Goal: Task Accomplishment & Management: Use online tool/utility

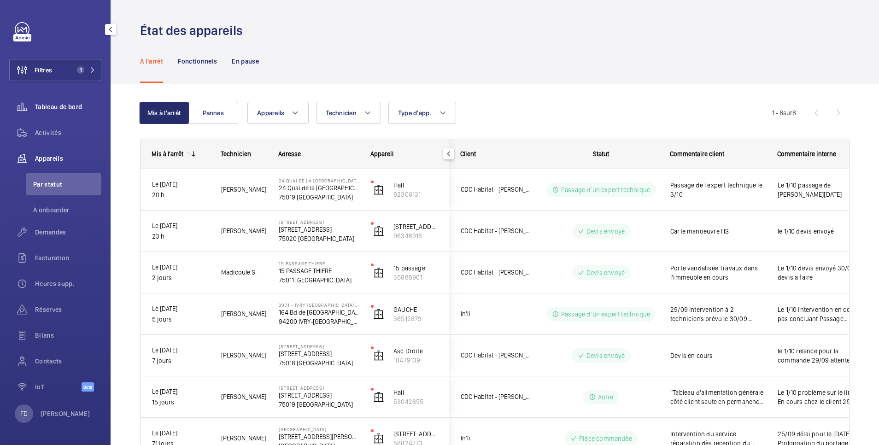
scroll to position [111, 0]
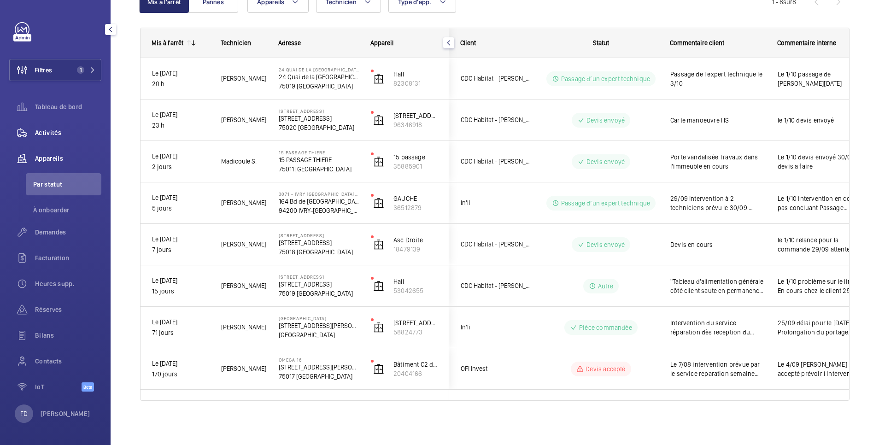
click at [51, 128] on div "Activités" at bounding box center [55, 133] width 92 height 22
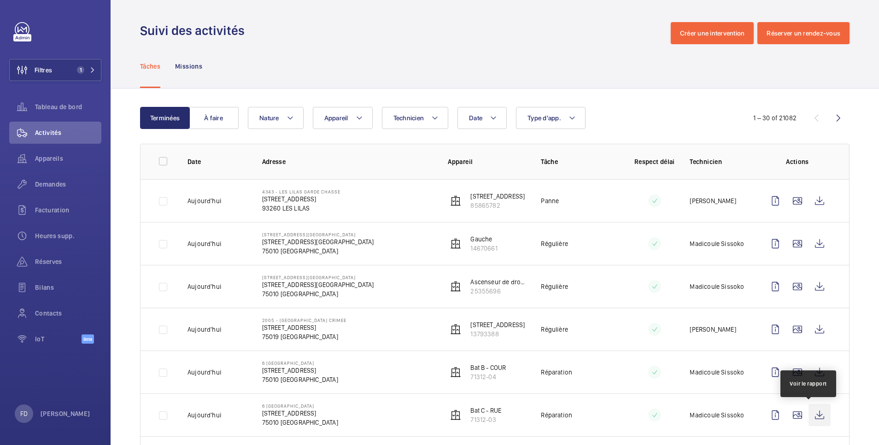
click at [809, 414] on wm-front-icon-button at bounding box center [819, 415] width 22 height 22
click at [809, 415] on wm-front-icon-button at bounding box center [819, 415] width 22 height 22
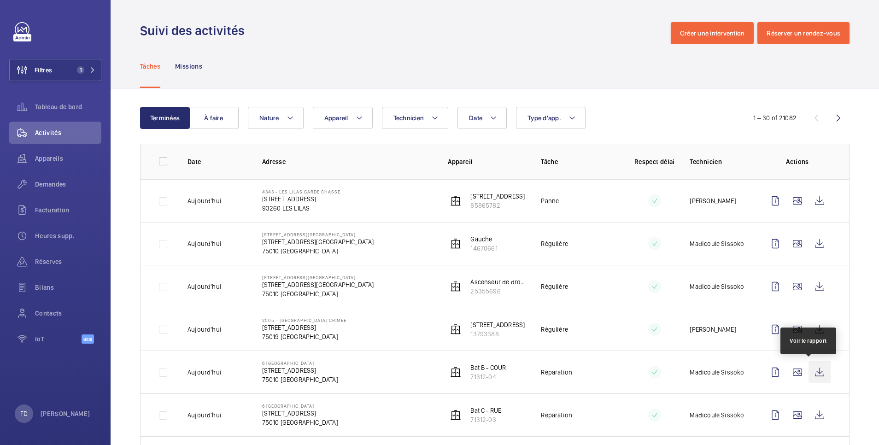
click at [808, 372] on wm-front-icon-button at bounding box center [819, 372] width 22 height 22
click at [56, 129] on span "Activités" at bounding box center [68, 132] width 66 height 9
click at [57, 185] on span "Demandes" at bounding box center [68, 184] width 66 height 9
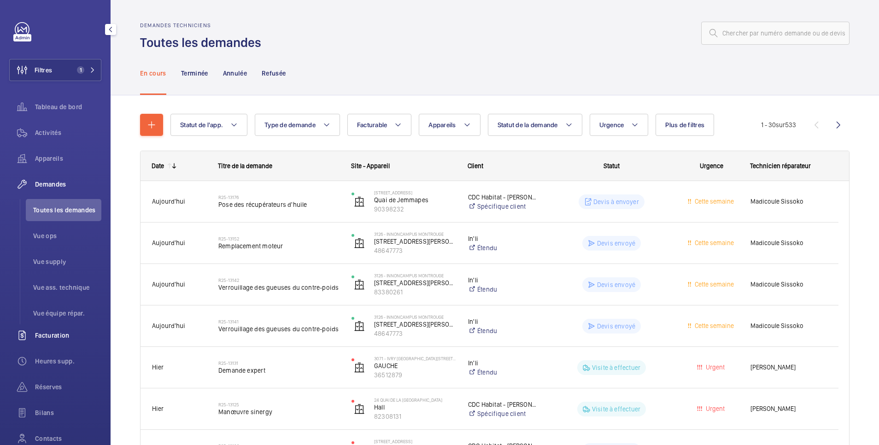
click at [59, 333] on span "Facturation" at bounding box center [68, 335] width 66 height 9
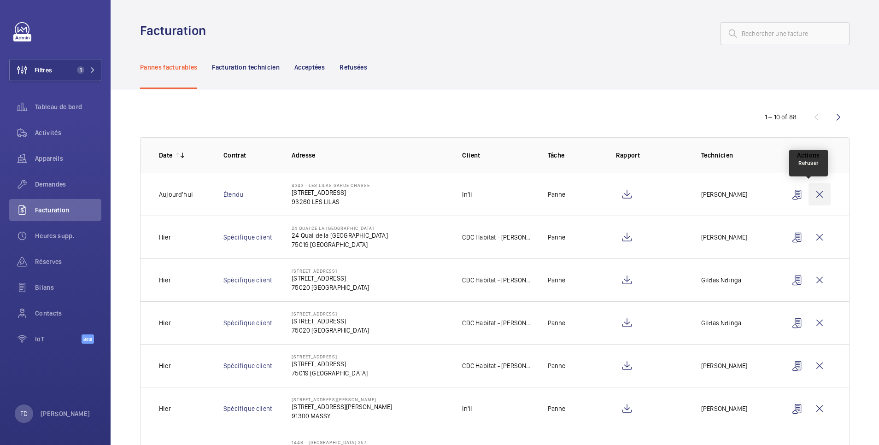
click at [808, 193] on wm-front-icon-button at bounding box center [819, 194] width 22 height 22
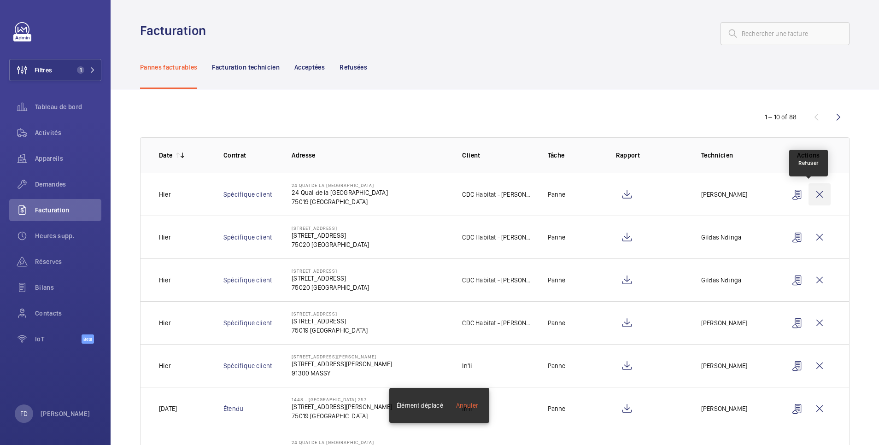
click at [808, 193] on wm-front-icon-button at bounding box center [819, 194] width 22 height 22
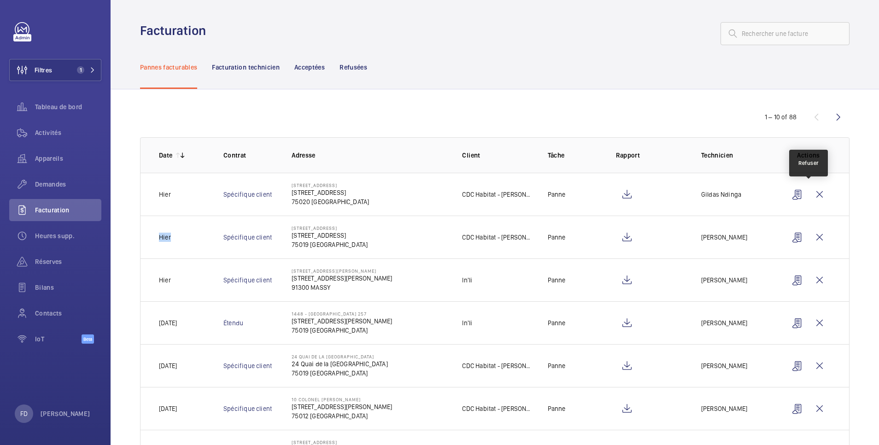
click at [808, 193] on wm-front-icon-button at bounding box center [819, 194] width 22 height 22
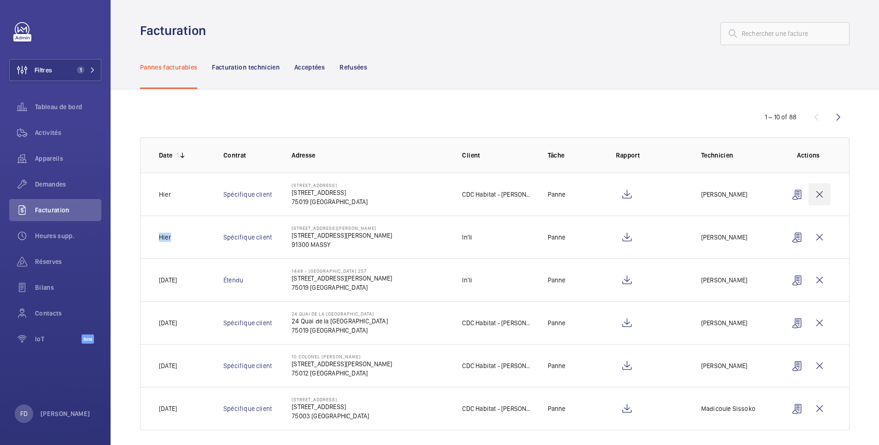
click at [808, 193] on wm-front-icon-button at bounding box center [819, 194] width 22 height 22
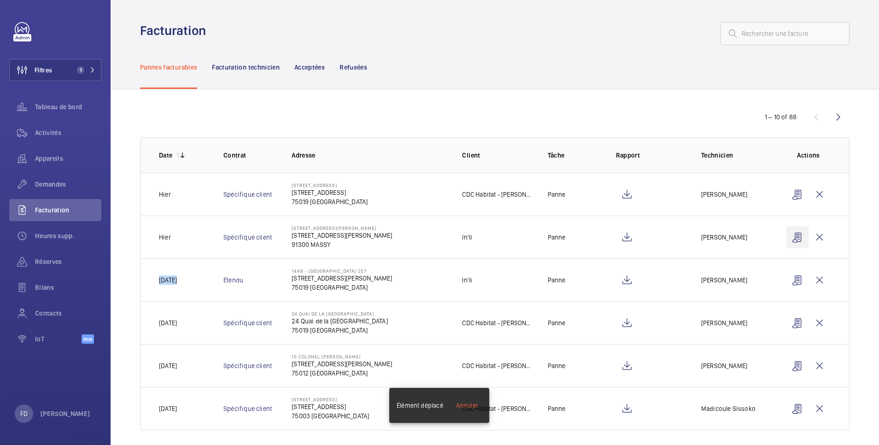
click at [807, 226] on wm-front-icon-button at bounding box center [797, 237] width 22 height 22
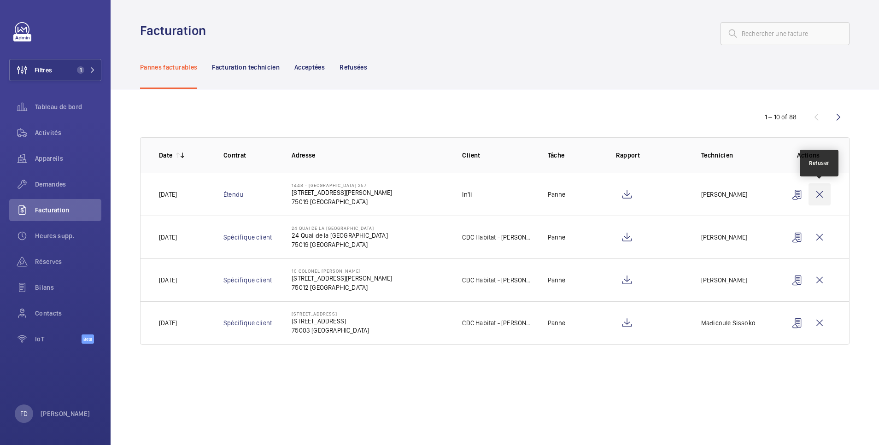
click at [823, 191] on wm-front-icon-button at bounding box center [819, 194] width 22 height 22
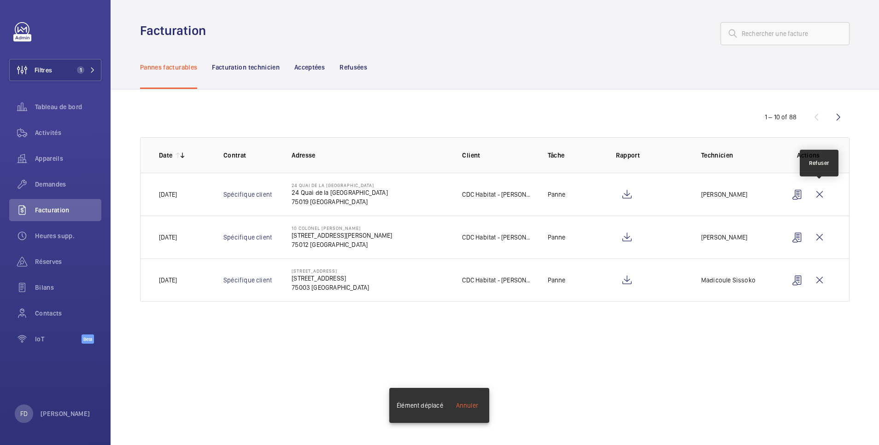
click at [823, 191] on wm-front-icon-button at bounding box center [819, 194] width 22 height 22
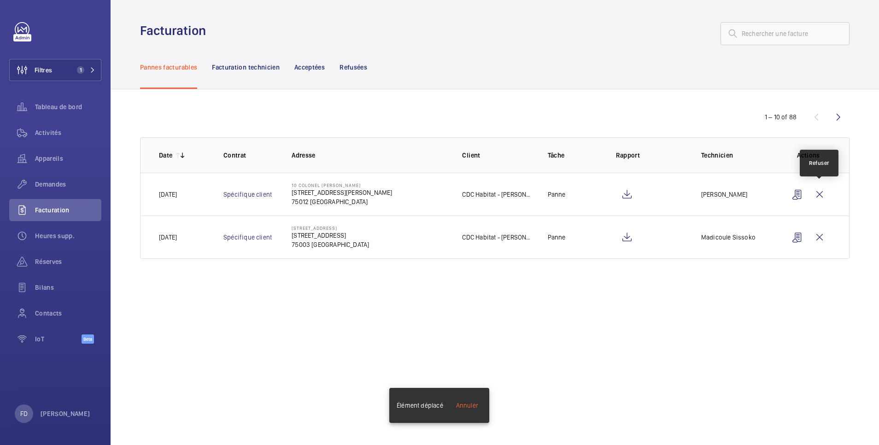
click at [823, 191] on wm-front-icon-button at bounding box center [819, 194] width 22 height 22
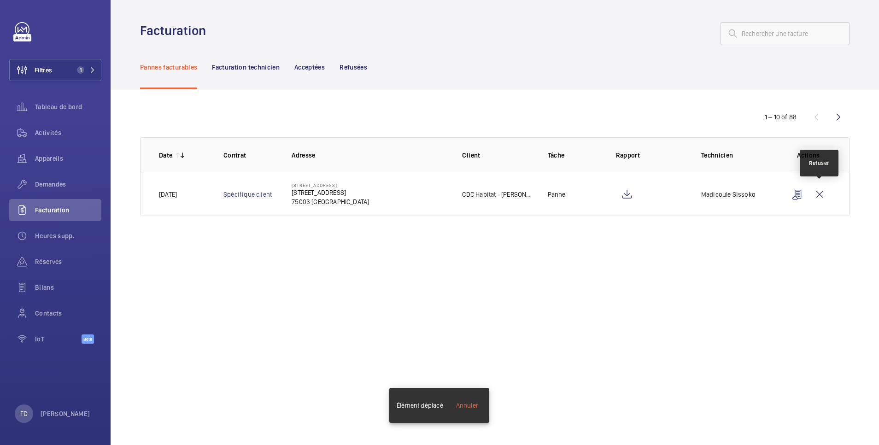
click at [823, 191] on wm-front-icon-button at bounding box center [819, 194] width 22 height 22
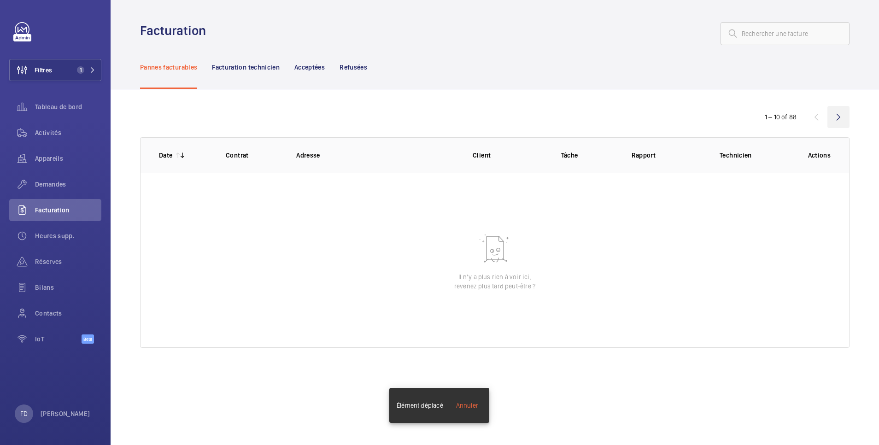
click at [840, 114] on wm-front-icon-button at bounding box center [838, 117] width 22 height 22
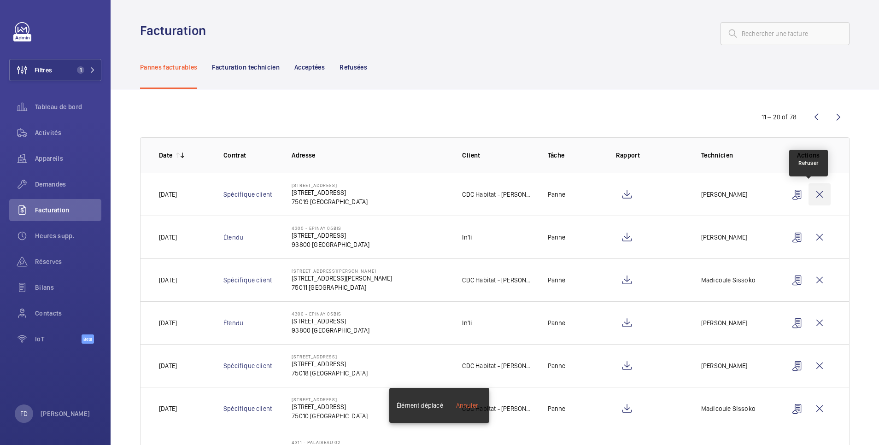
click at [809, 194] on wm-front-icon-button at bounding box center [819, 194] width 22 height 22
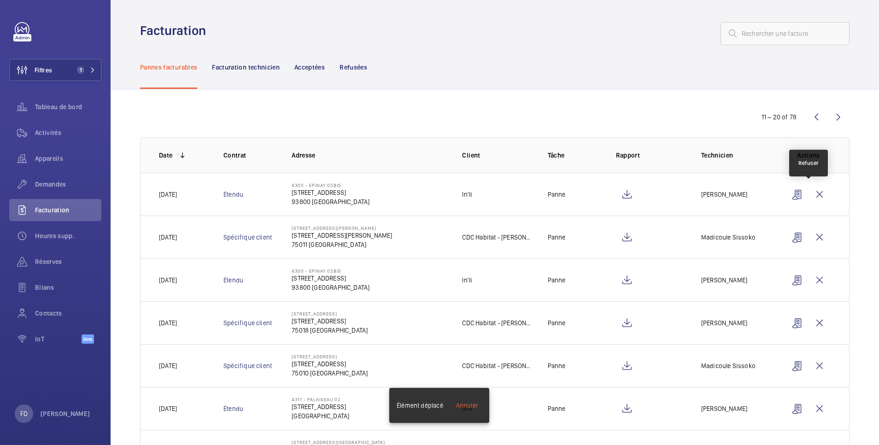
click at [809, 194] on wm-front-icon-button at bounding box center [819, 194] width 22 height 22
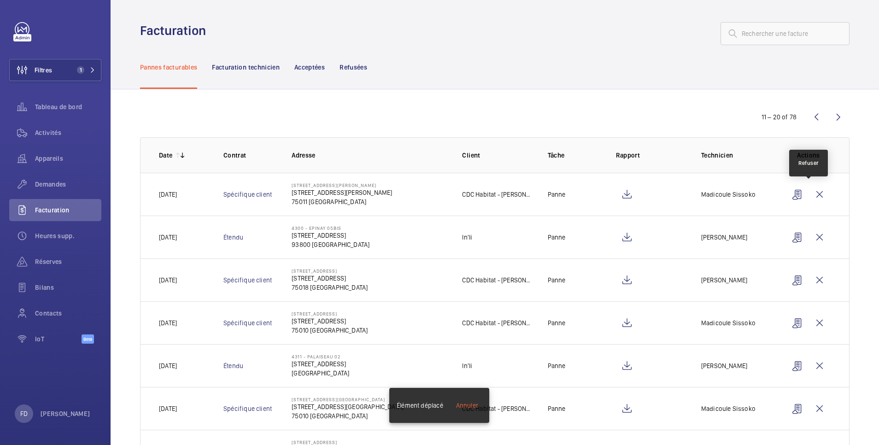
click at [809, 194] on wm-front-icon-button at bounding box center [819, 194] width 22 height 22
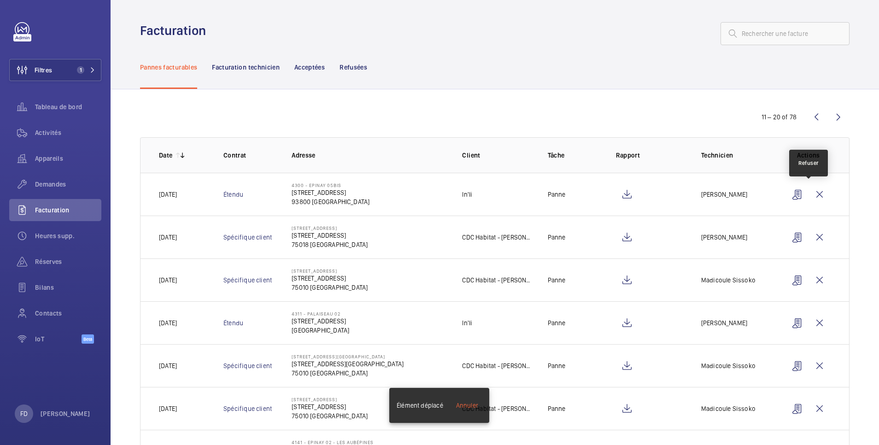
click at [809, 194] on wm-front-icon-button at bounding box center [819, 194] width 22 height 22
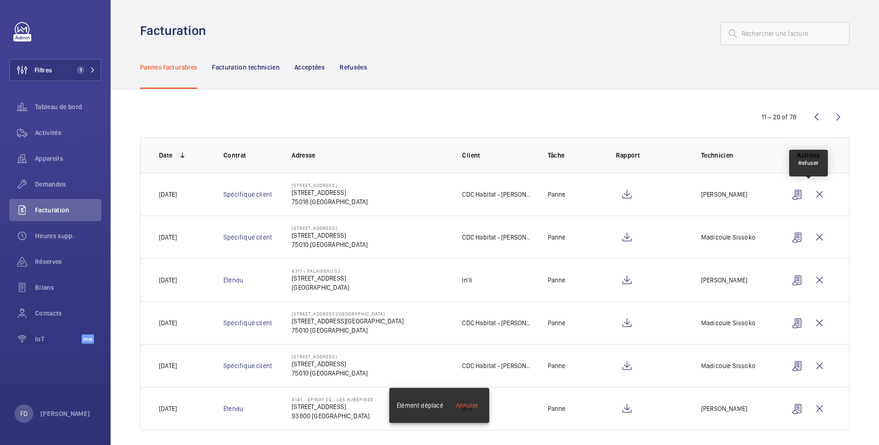
click at [809, 194] on wm-front-icon-button at bounding box center [819, 194] width 22 height 22
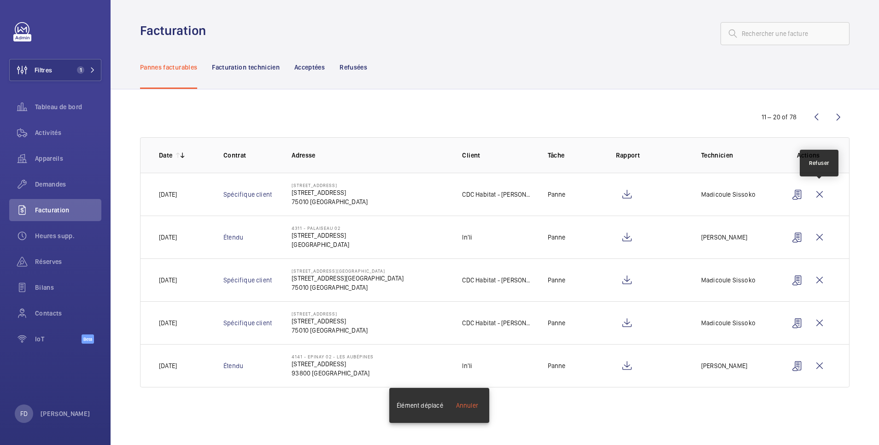
click at [809, 194] on wm-front-icon-button at bounding box center [819, 194] width 22 height 22
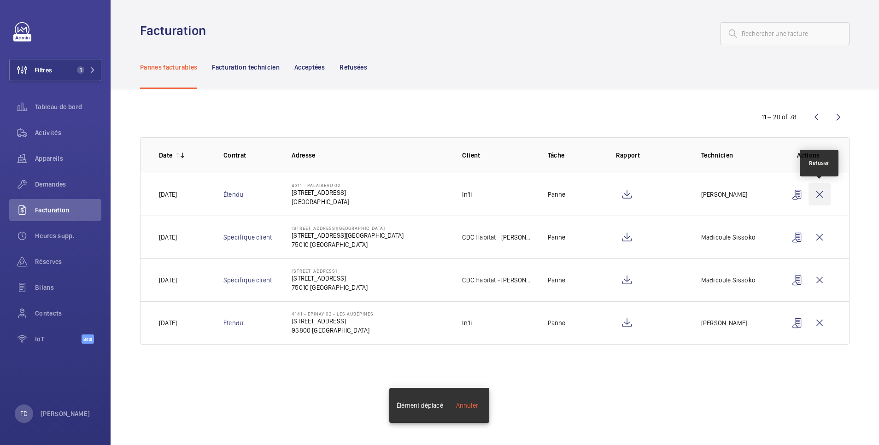
click at [823, 191] on wm-front-icon-button at bounding box center [819, 194] width 22 height 22
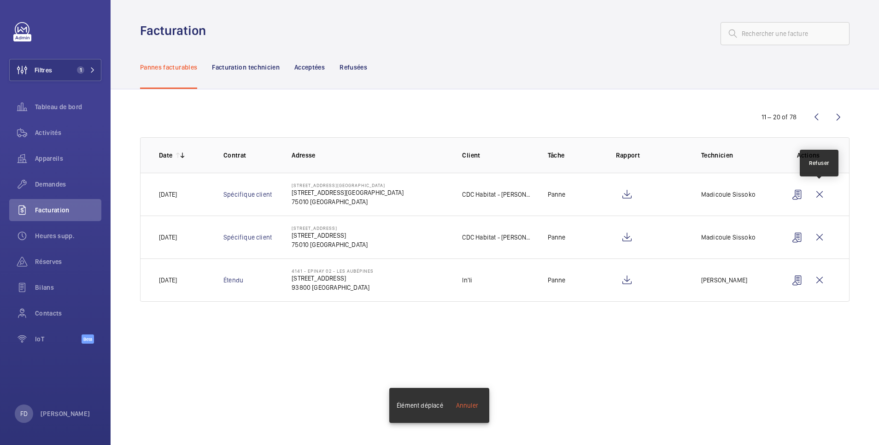
click at [823, 191] on wm-front-icon-button at bounding box center [819, 194] width 22 height 22
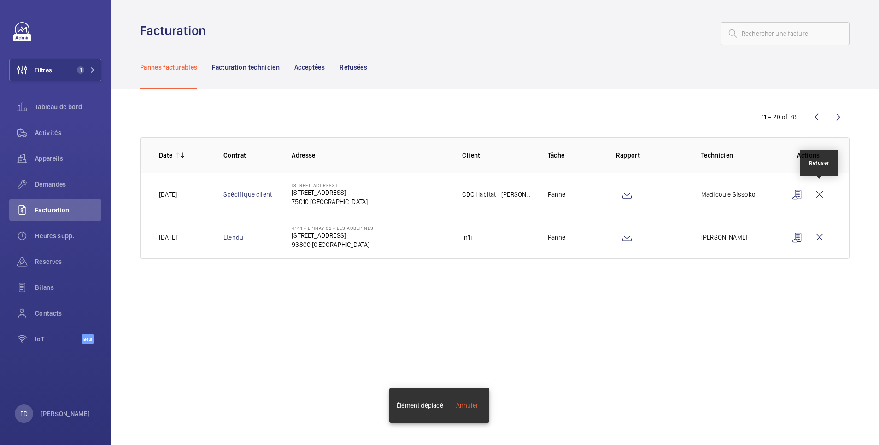
click at [823, 191] on wm-front-icon-button at bounding box center [819, 194] width 22 height 22
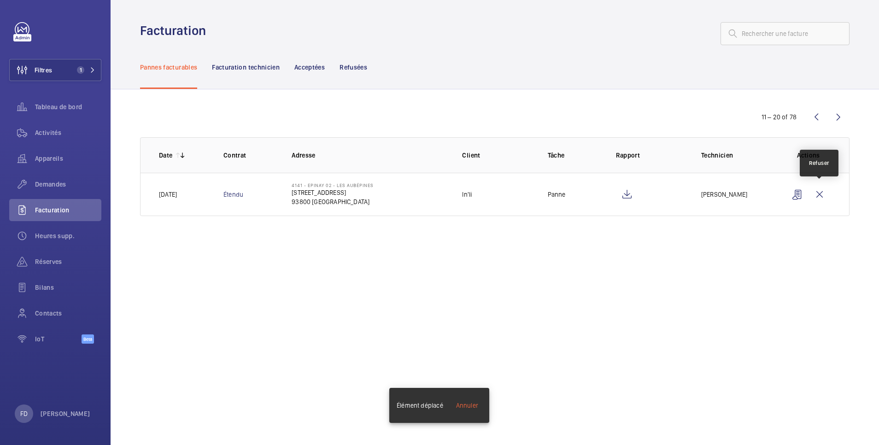
click at [823, 191] on wm-front-icon-button at bounding box center [819, 194] width 22 height 22
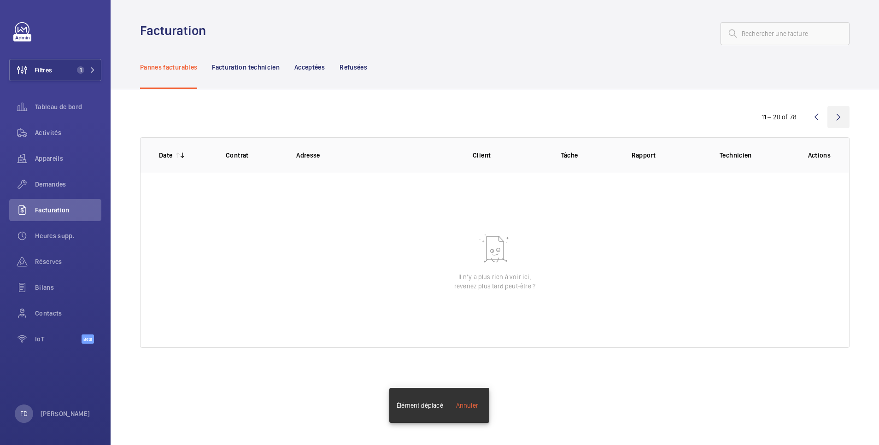
click at [839, 117] on wm-front-icon-button at bounding box center [838, 117] width 22 height 22
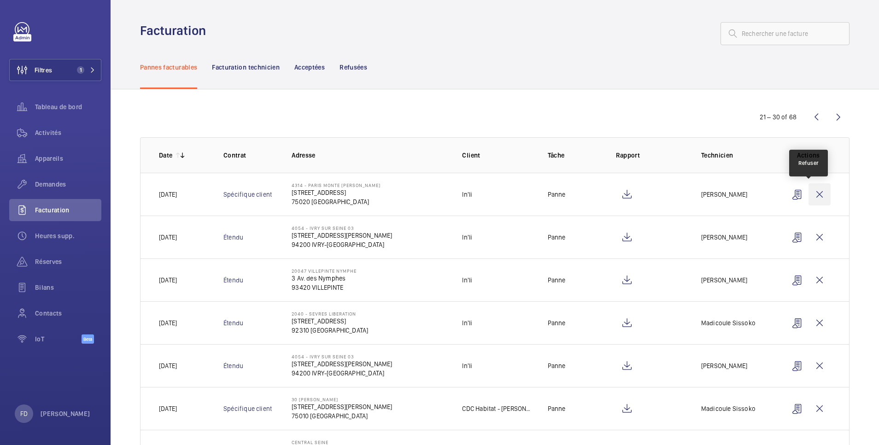
click at [813, 194] on wm-front-icon-button at bounding box center [819, 194] width 22 height 22
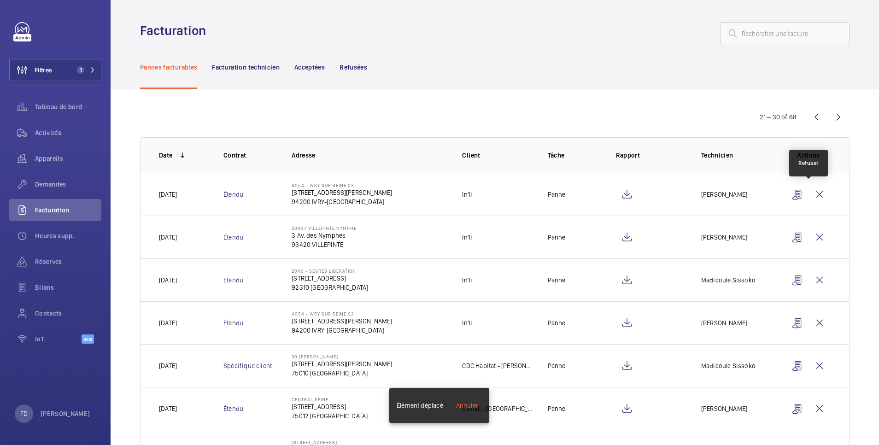
click at [813, 194] on wm-front-icon-button at bounding box center [819, 194] width 22 height 22
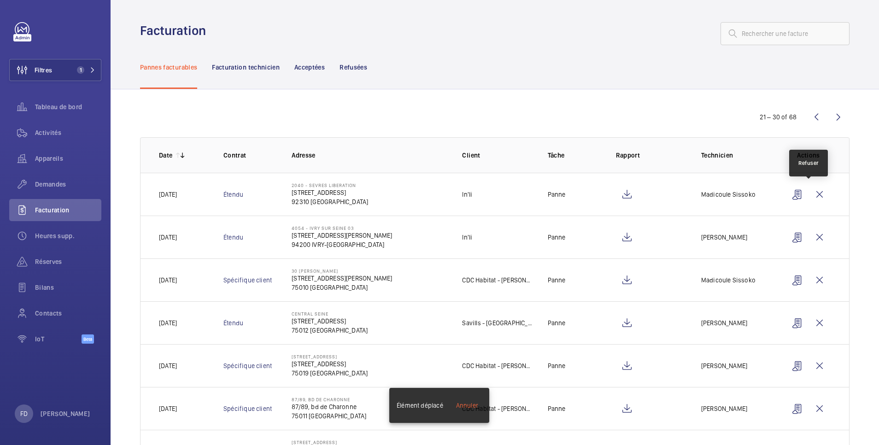
click at [813, 194] on wm-front-icon-button at bounding box center [819, 194] width 22 height 22
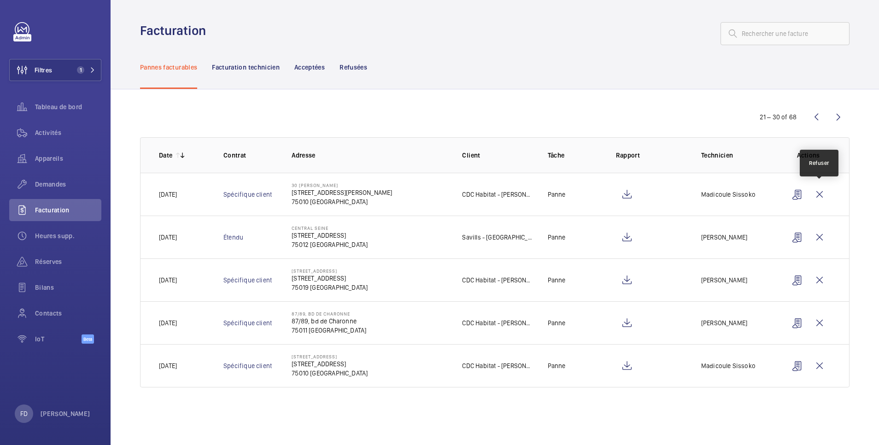
click at [813, 194] on wm-front-icon-button at bounding box center [819, 194] width 22 height 22
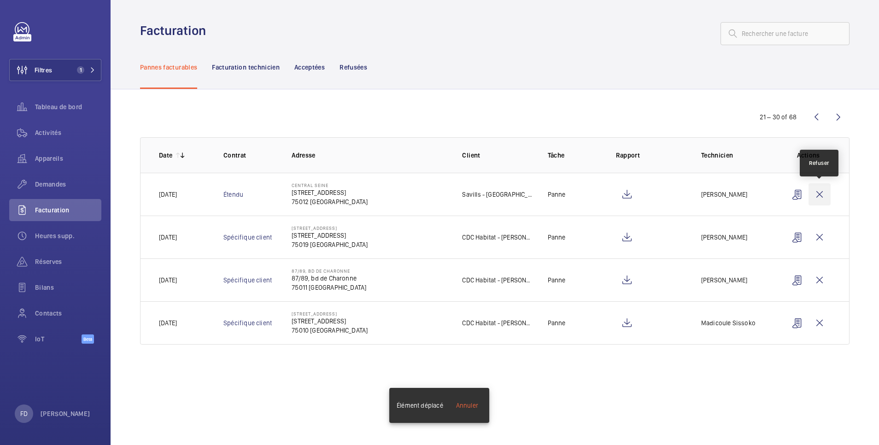
click at [825, 192] on wm-front-icon-button at bounding box center [819, 194] width 22 height 22
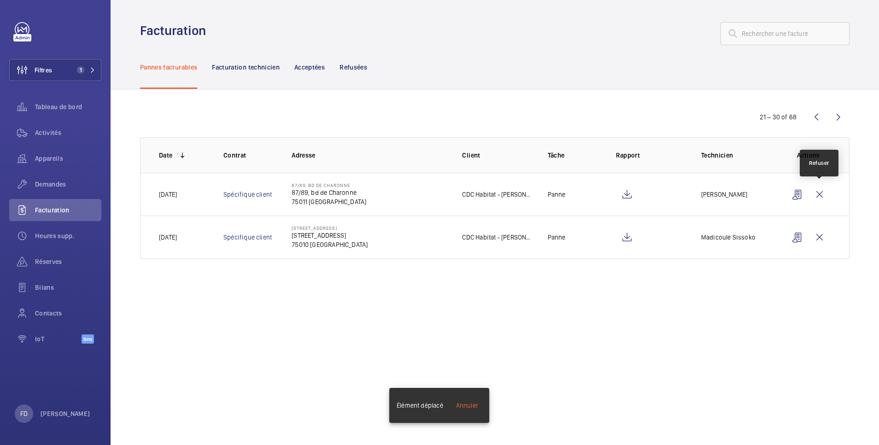
click at [825, 192] on wm-front-icon-button at bounding box center [819, 194] width 22 height 22
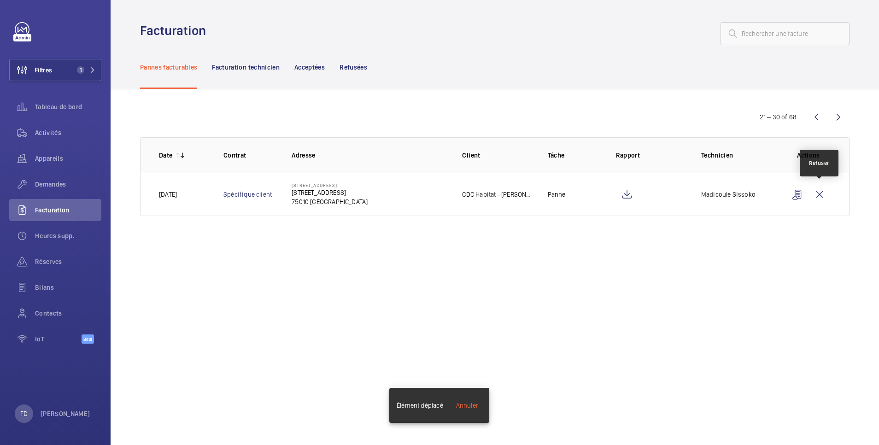
click at [825, 192] on wm-front-icon-button at bounding box center [819, 194] width 22 height 22
click at [821, 195] on wm-front-icon-button at bounding box center [819, 194] width 22 height 22
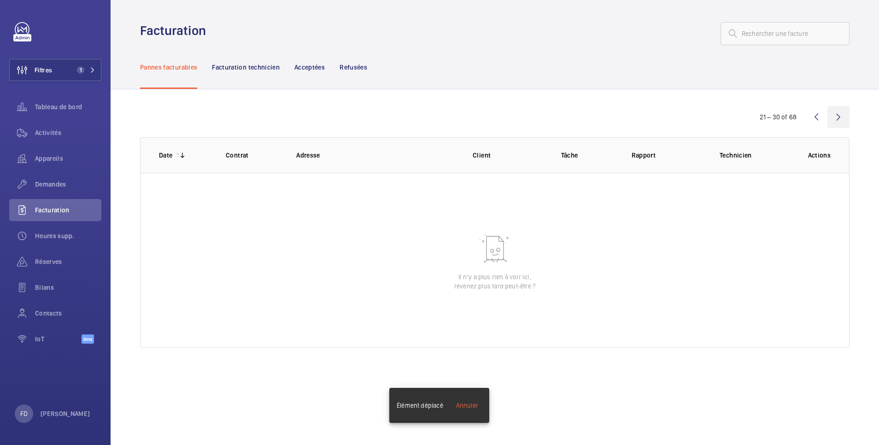
click at [840, 114] on wm-front-icon-button at bounding box center [838, 117] width 22 height 22
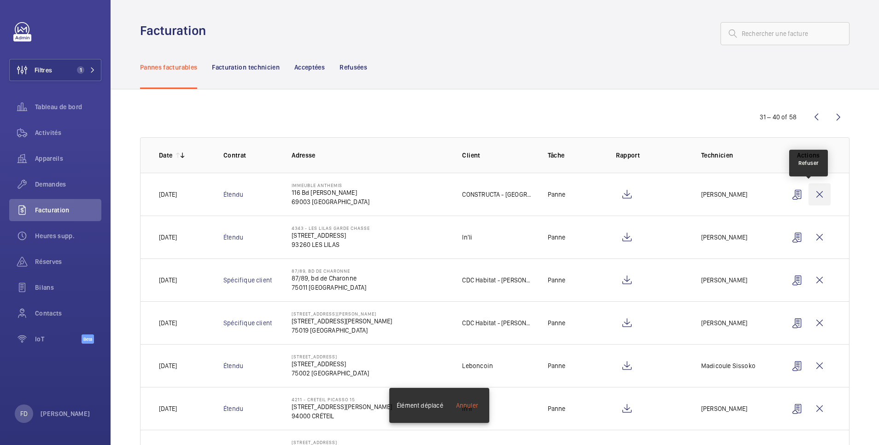
click at [811, 191] on wm-front-icon-button at bounding box center [819, 194] width 22 height 22
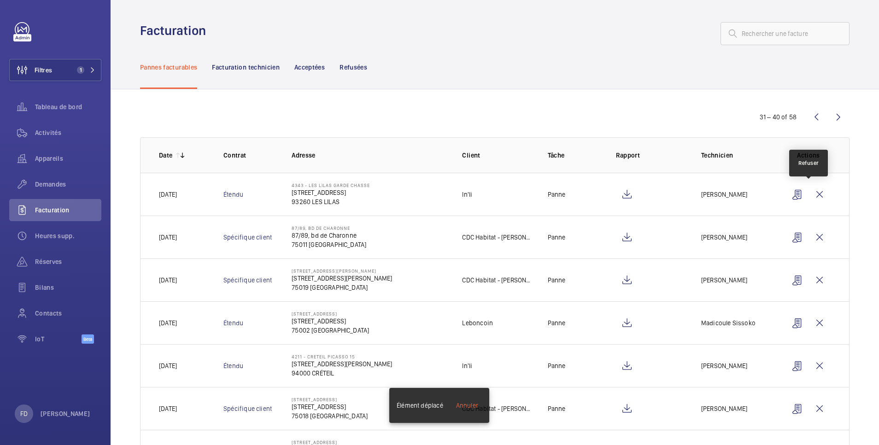
click at [811, 191] on wm-front-icon-button at bounding box center [819, 194] width 22 height 22
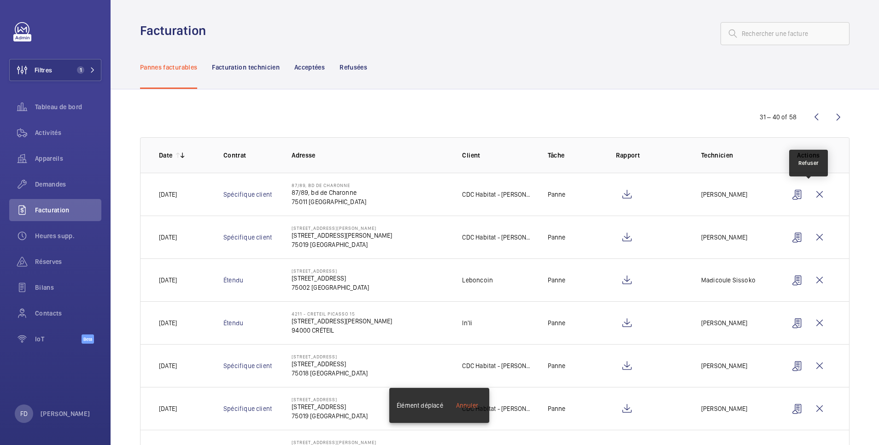
click at [811, 191] on wm-front-icon-button at bounding box center [819, 194] width 22 height 22
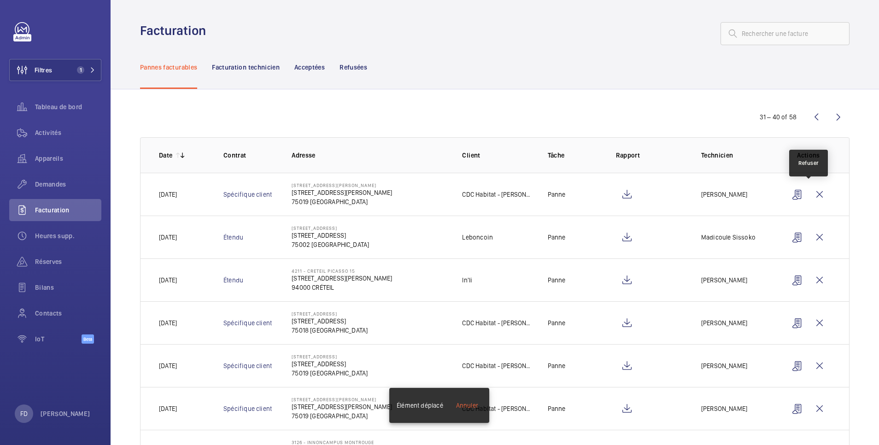
click at [811, 191] on wm-front-icon-button at bounding box center [819, 194] width 22 height 22
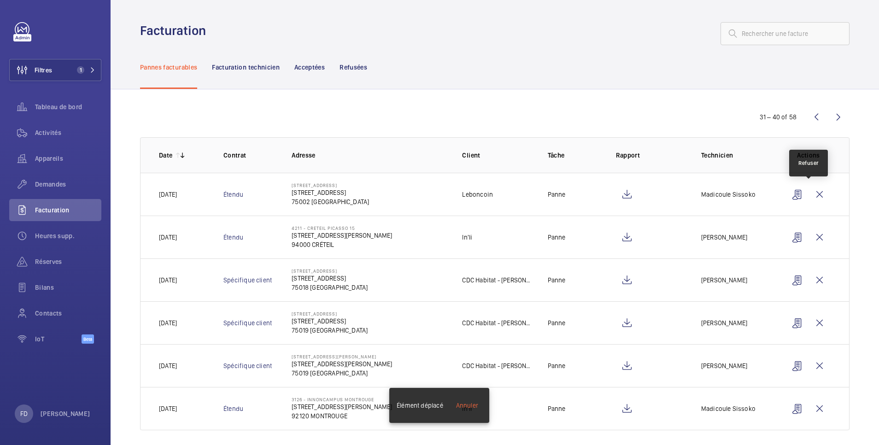
click at [811, 191] on wm-front-icon-button at bounding box center [819, 194] width 22 height 22
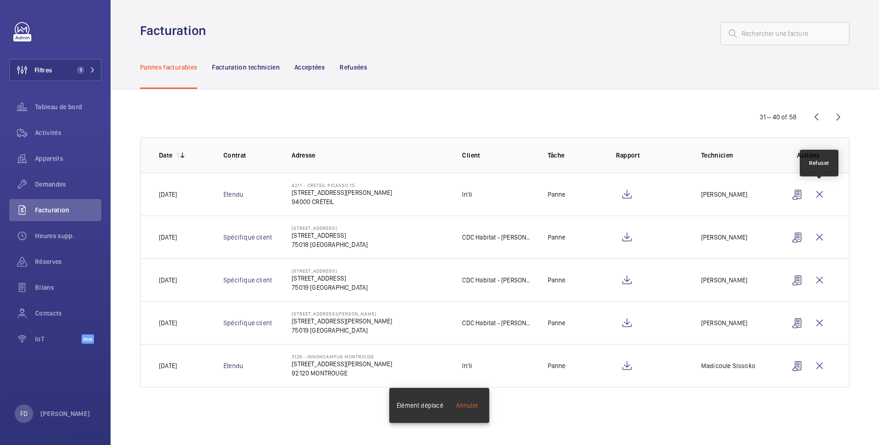
click at [811, 191] on wm-front-icon-button at bounding box center [819, 194] width 22 height 22
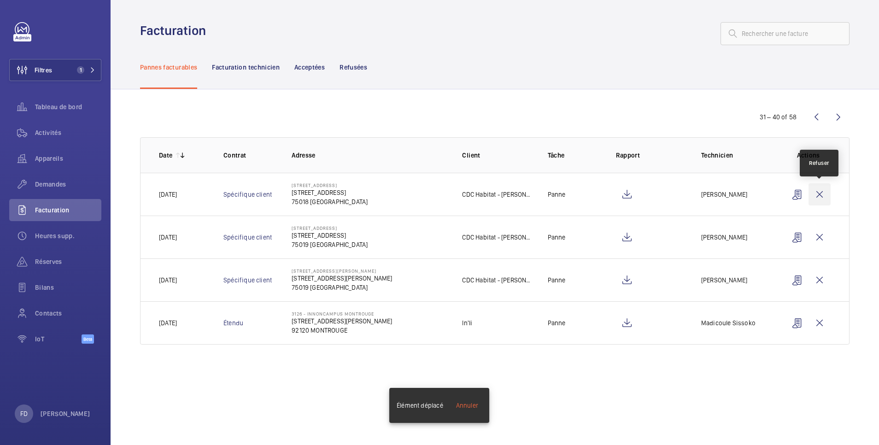
click at [819, 192] on wm-front-icon-button at bounding box center [819, 194] width 22 height 22
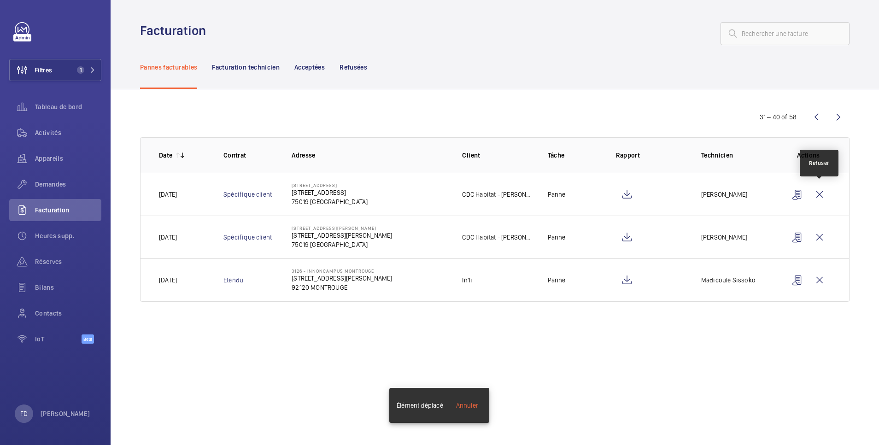
click at [819, 192] on wm-front-icon-button at bounding box center [819, 194] width 22 height 22
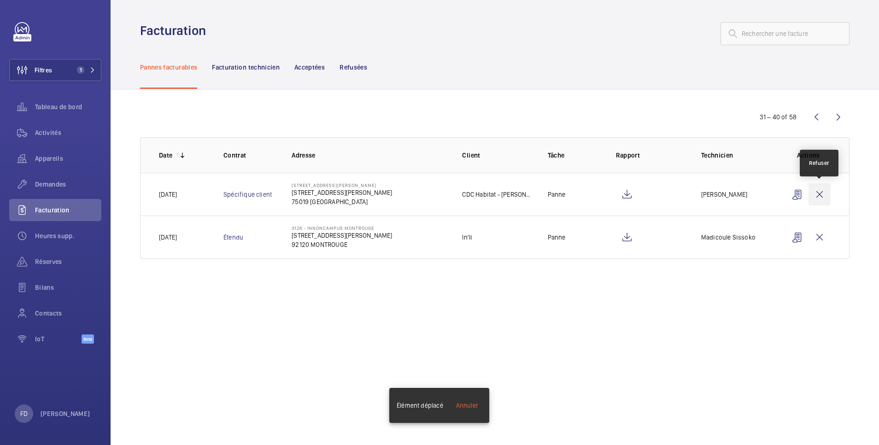
click at [824, 192] on wm-front-icon-button at bounding box center [819, 194] width 22 height 22
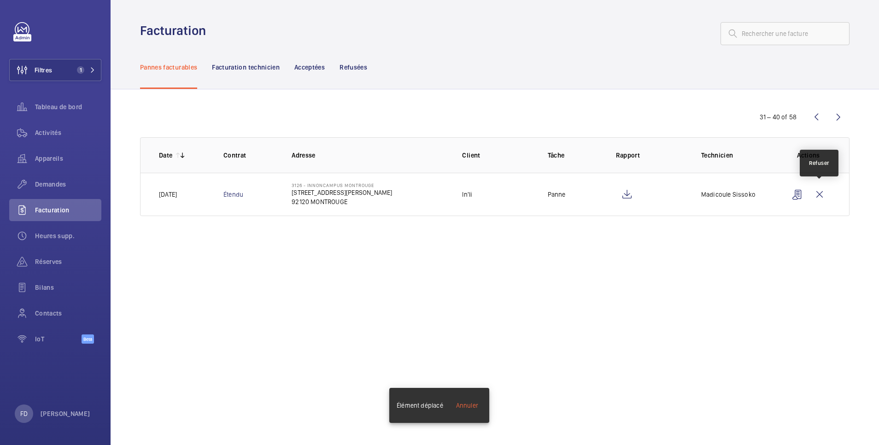
click at [824, 192] on wm-front-icon-button at bounding box center [819, 194] width 22 height 22
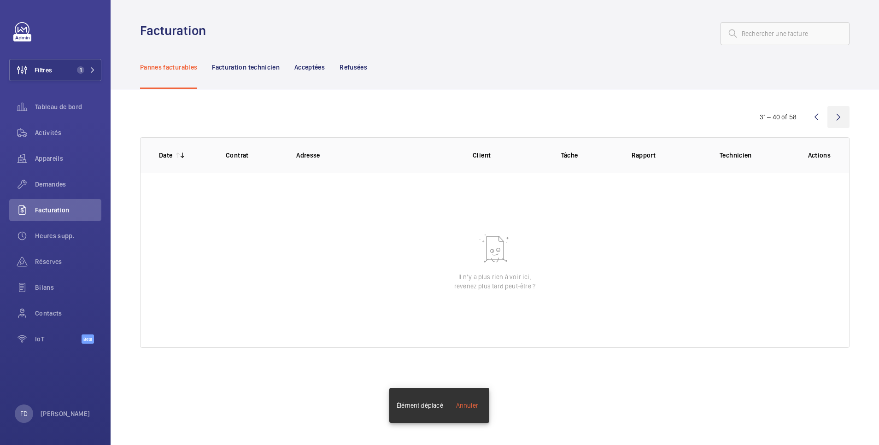
click at [838, 116] on wm-front-icon-button at bounding box center [838, 117] width 22 height 22
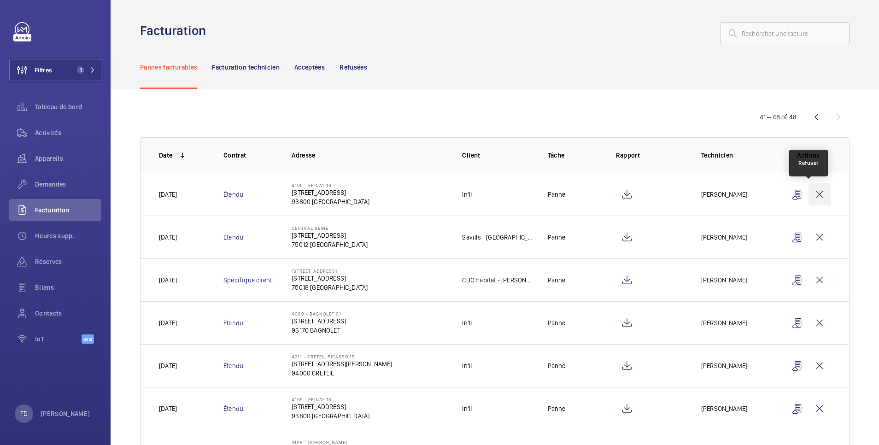
click at [813, 195] on wm-front-icon-button at bounding box center [819, 194] width 22 height 22
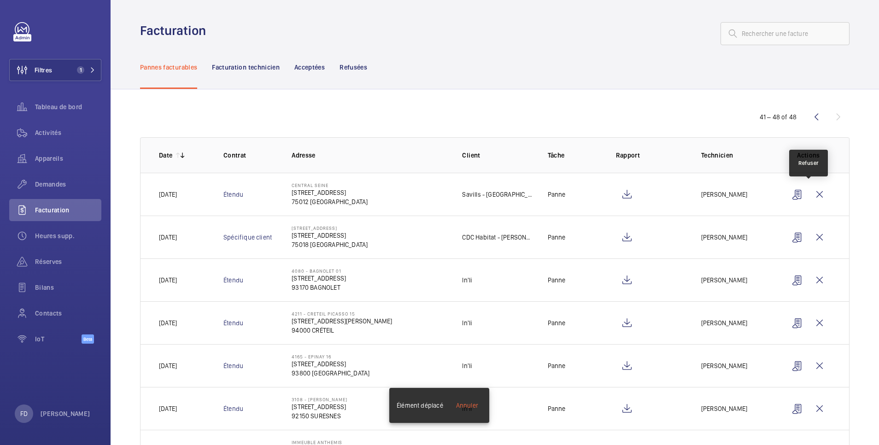
click at [813, 195] on wm-front-icon-button at bounding box center [819, 194] width 22 height 22
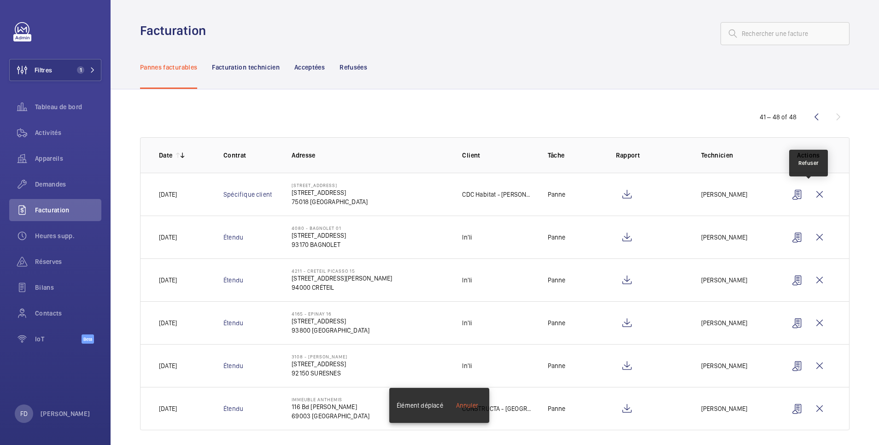
click at [813, 195] on wm-front-icon-button at bounding box center [819, 194] width 22 height 22
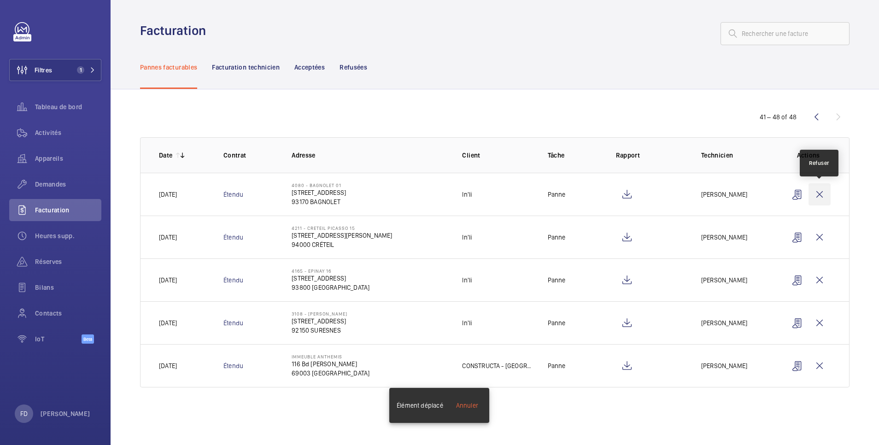
click at [821, 192] on wm-front-icon-button at bounding box center [819, 194] width 22 height 22
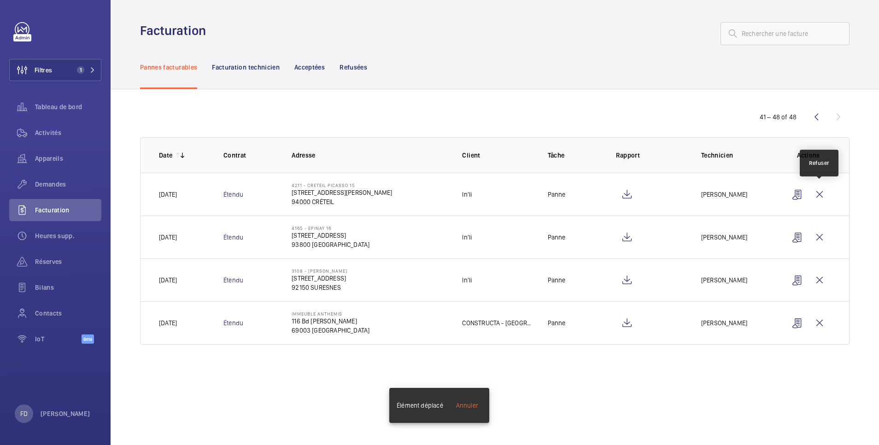
click at [821, 192] on wm-front-icon-button at bounding box center [819, 194] width 22 height 22
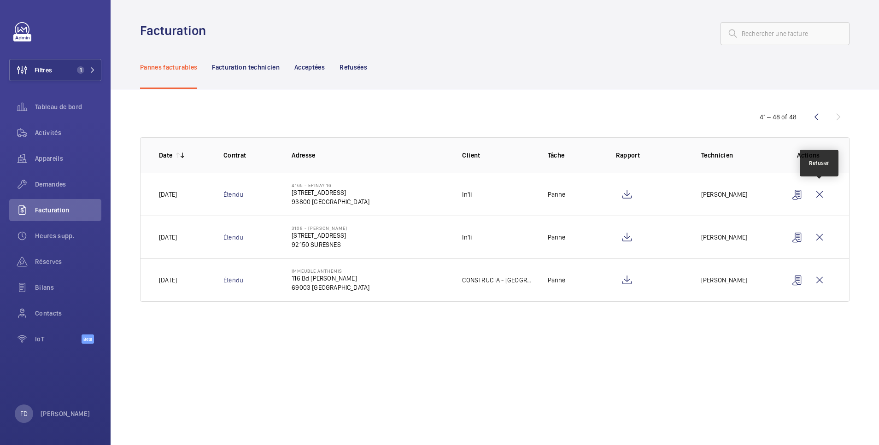
click at [821, 192] on wm-front-icon-button at bounding box center [819, 194] width 22 height 22
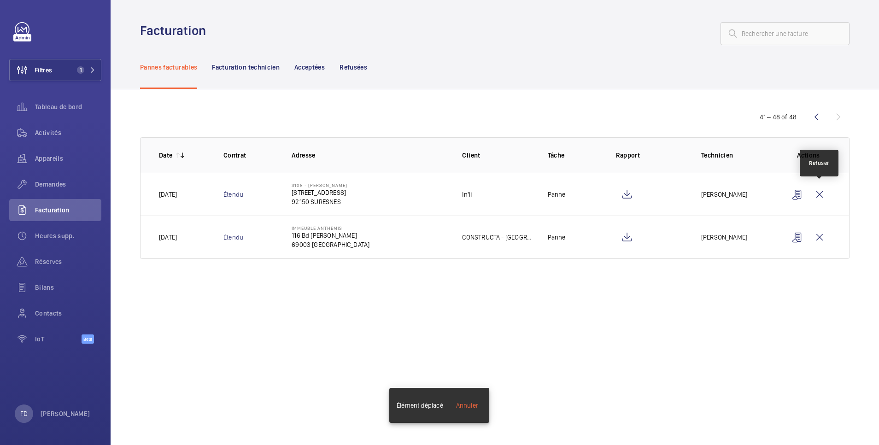
click at [821, 192] on wm-front-icon-button at bounding box center [819, 194] width 22 height 22
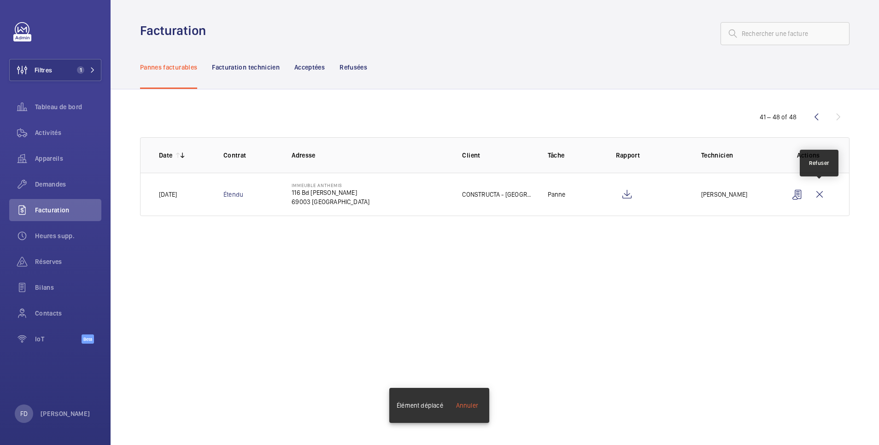
click at [821, 192] on wm-front-icon-button at bounding box center [819, 194] width 22 height 22
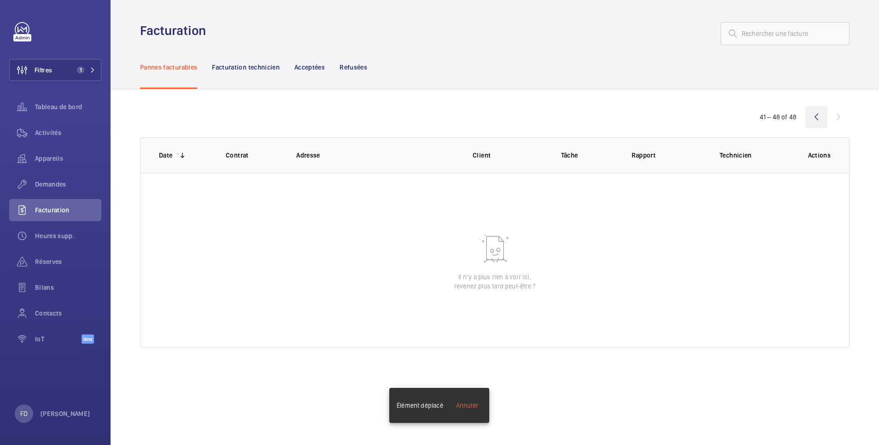
click at [817, 115] on wm-front-icon-button at bounding box center [816, 117] width 22 height 22
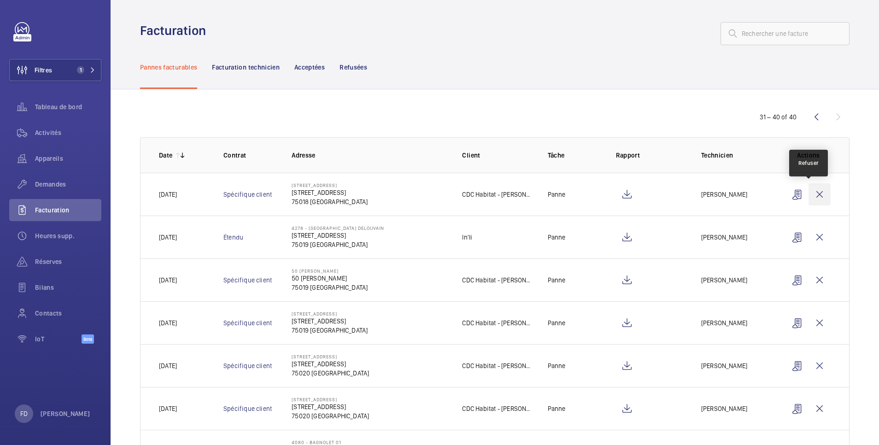
click at [810, 192] on wm-front-icon-button at bounding box center [819, 194] width 22 height 22
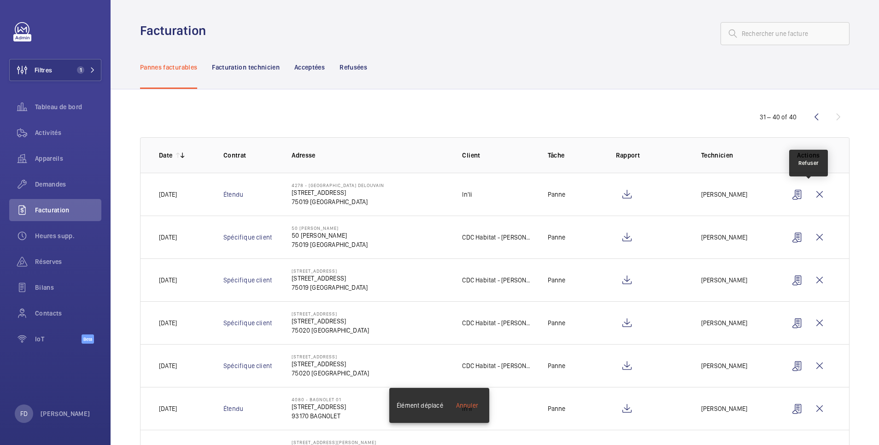
click at [810, 192] on wm-front-icon-button at bounding box center [819, 194] width 22 height 22
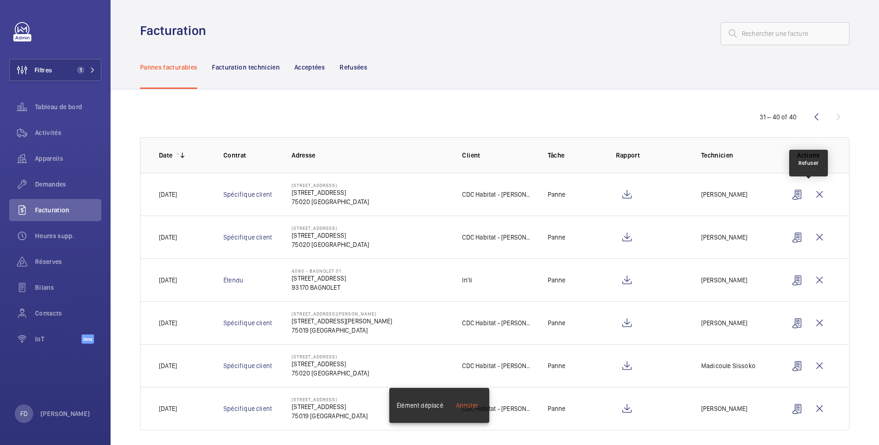
click at [810, 192] on wm-front-icon-button at bounding box center [819, 194] width 22 height 22
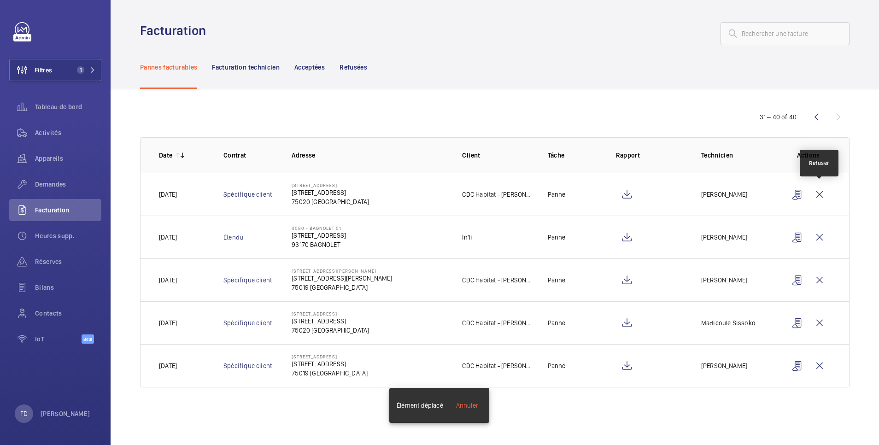
click at [810, 192] on wm-front-icon-button at bounding box center [819, 194] width 22 height 22
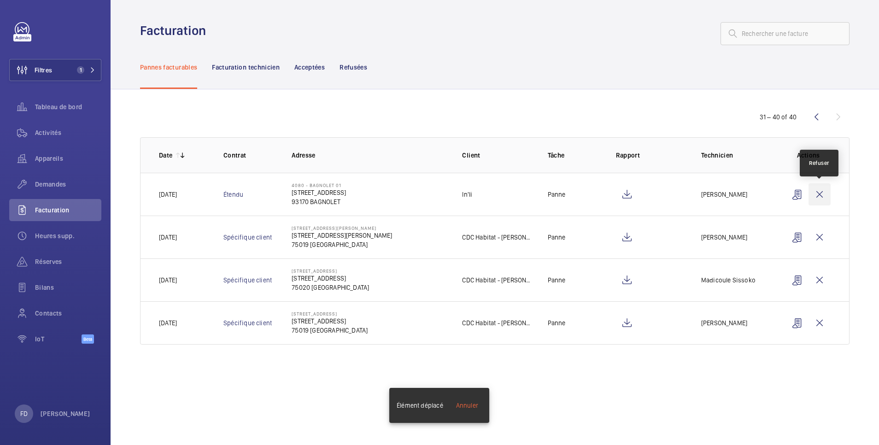
click at [819, 191] on wm-front-icon-button at bounding box center [819, 194] width 22 height 22
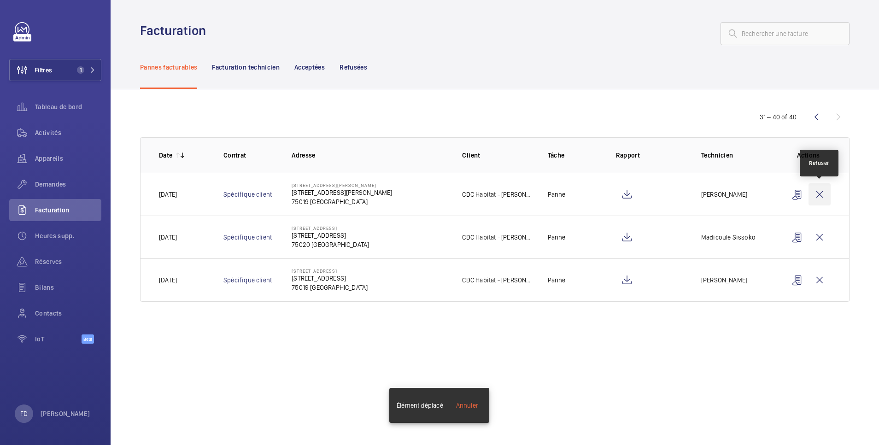
click at [819, 193] on wm-front-icon-button at bounding box center [819, 194] width 22 height 22
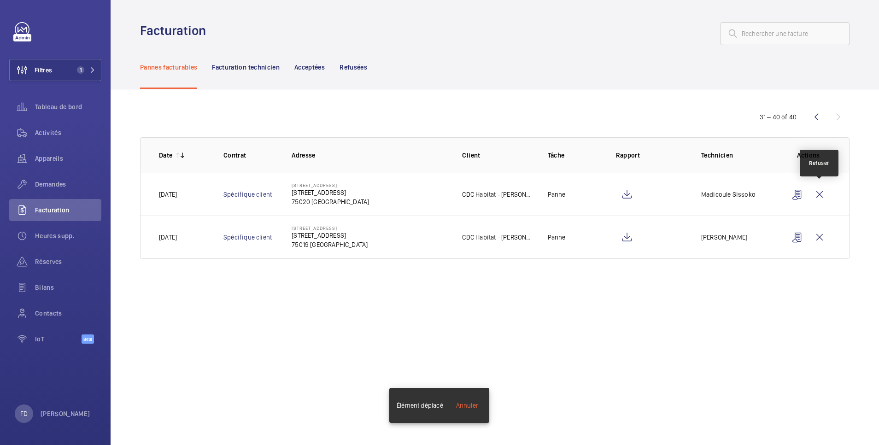
click at [819, 193] on wm-front-icon-button at bounding box center [819, 194] width 22 height 22
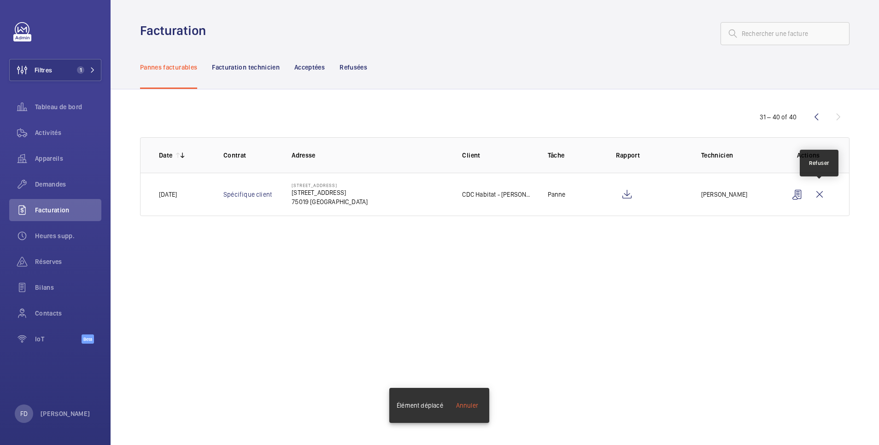
click at [819, 193] on wm-front-icon-button at bounding box center [819, 194] width 22 height 22
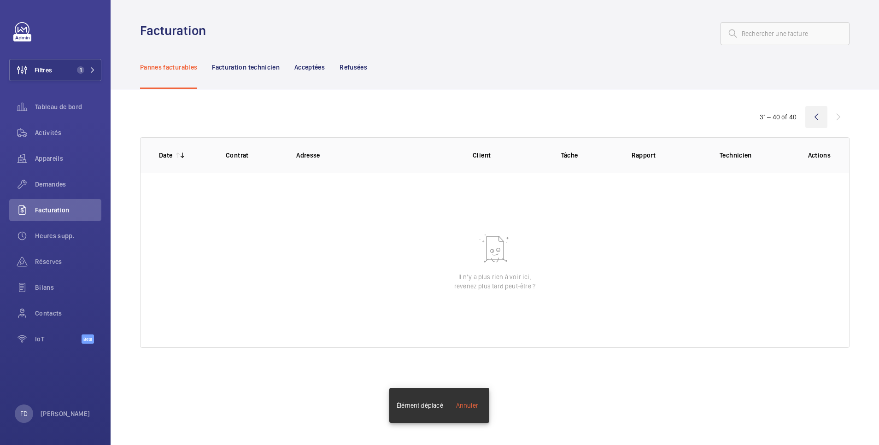
click at [815, 116] on wm-front-icon-button at bounding box center [816, 117] width 22 height 22
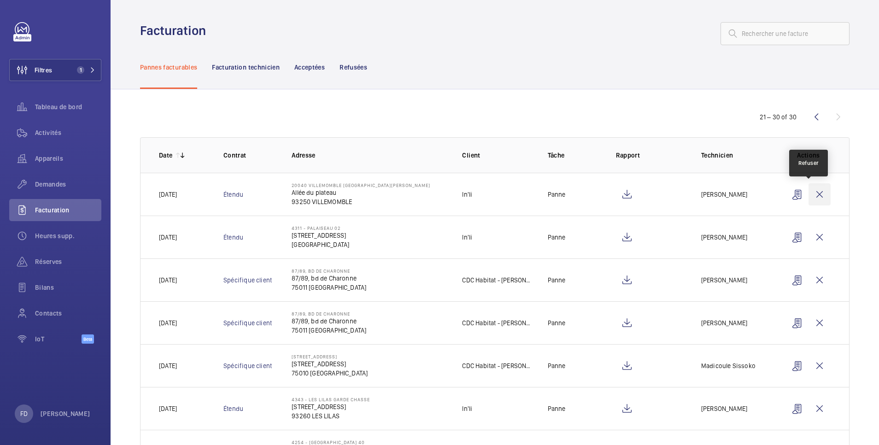
click at [812, 192] on wm-front-icon-button at bounding box center [819, 194] width 22 height 22
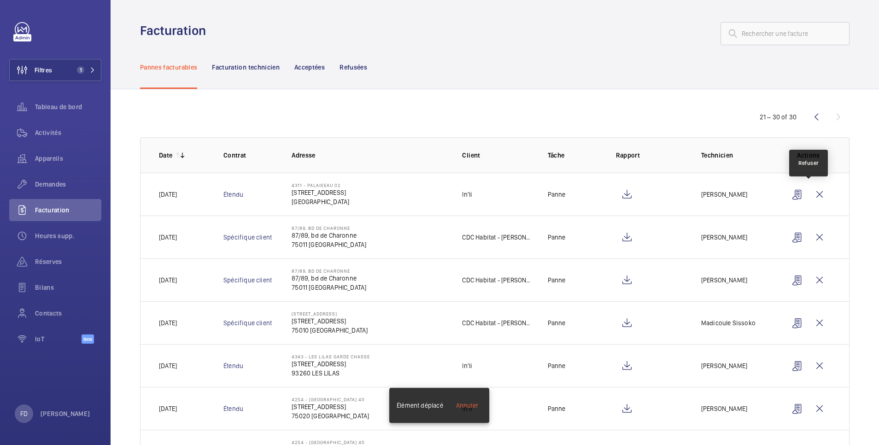
click at [812, 192] on wm-front-icon-button at bounding box center [819, 194] width 22 height 22
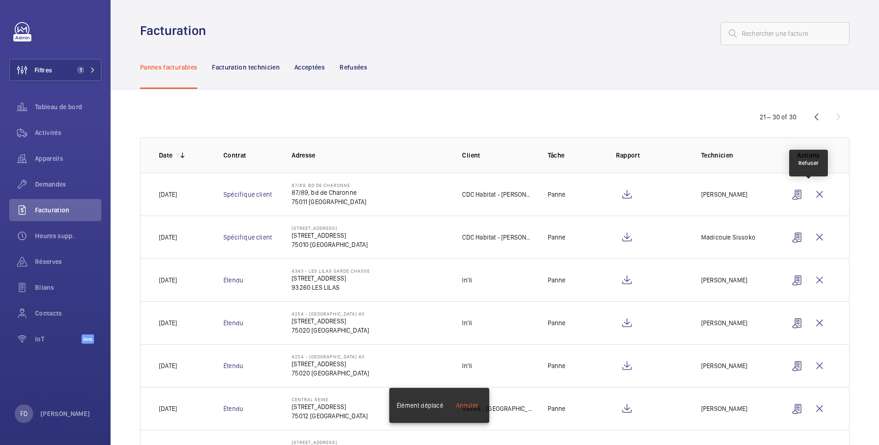
click at [812, 192] on wm-front-icon-button at bounding box center [819, 194] width 22 height 22
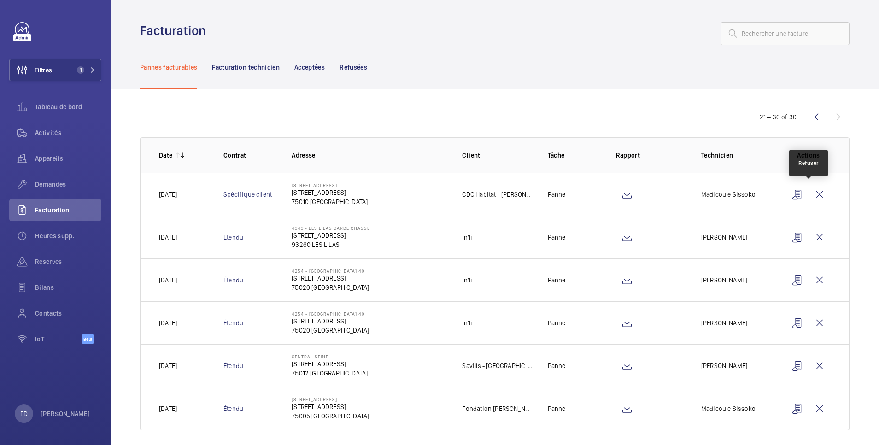
click at [812, 192] on wm-front-icon-button at bounding box center [819, 194] width 22 height 22
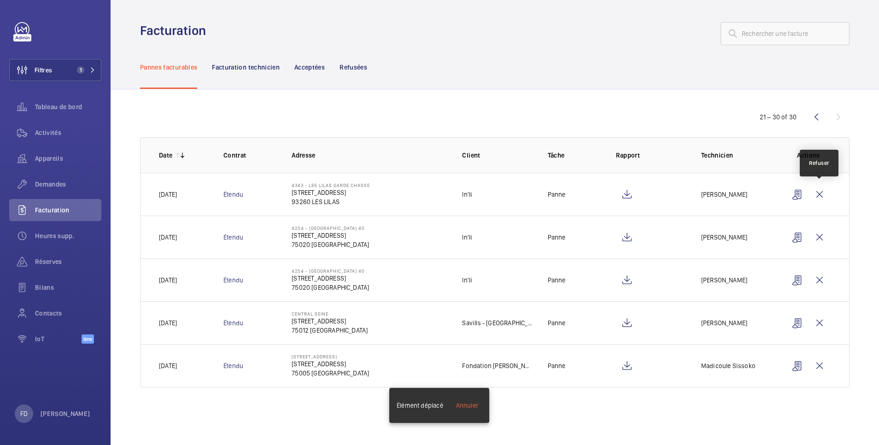
click at [812, 192] on wm-front-icon-button at bounding box center [819, 194] width 22 height 22
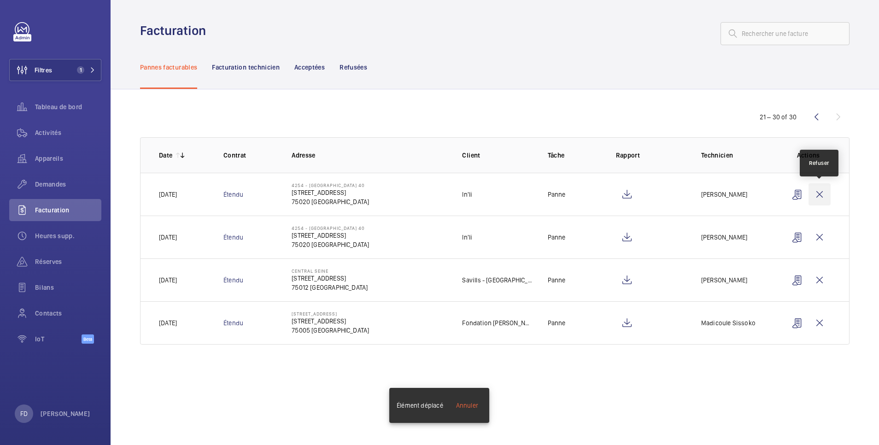
drag, startPoint x: 817, startPoint y: 192, endPoint x: 823, endPoint y: 193, distance: 6.1
click at [818, 193] on wm-front-icon-button at bounding box center [819, 194] width 22 height 22
click at [823, 193] on wm-front-icon-button at bounding box center [819, 194] width 22 height 22
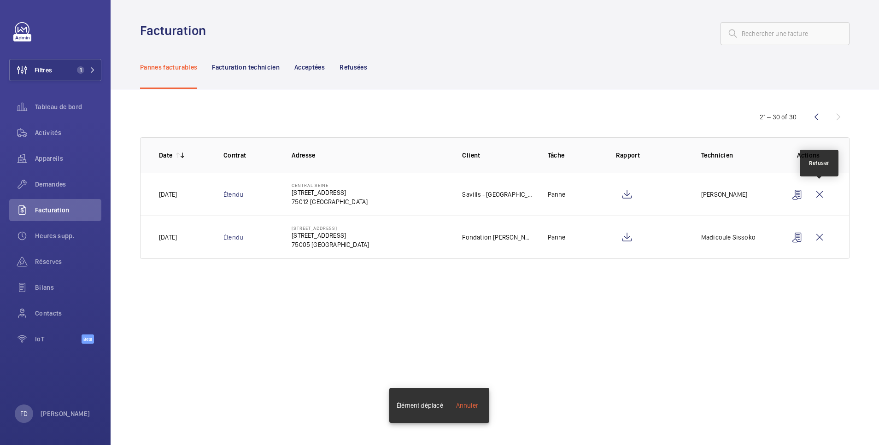
click at [823, 193] on wm-front-icon-button at bounding box center [819, 194] width 22 height 22
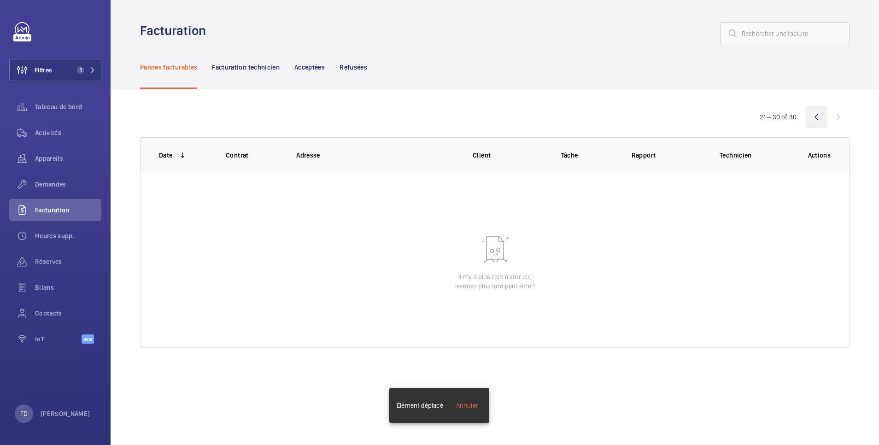
click at [814, 112] on wm-front-icon-button at bounding box center [816, 117] width 22 height 22
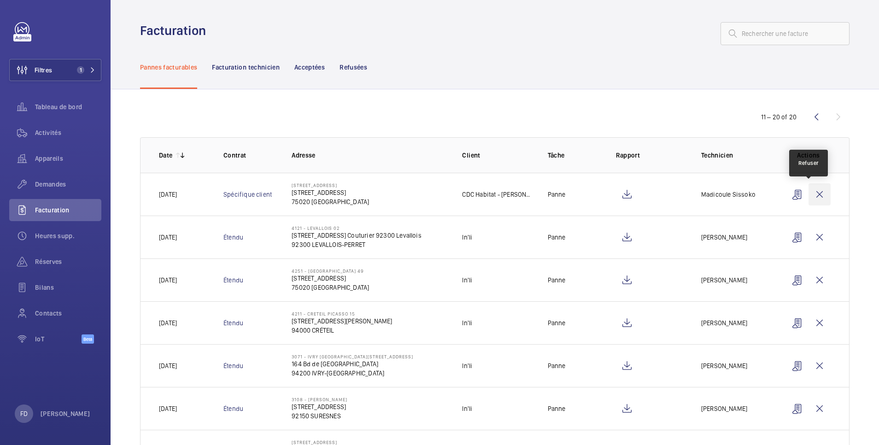
click at [813, 195] on wm-front-icon-button at bounding box center [819, 194] width 22 height 22
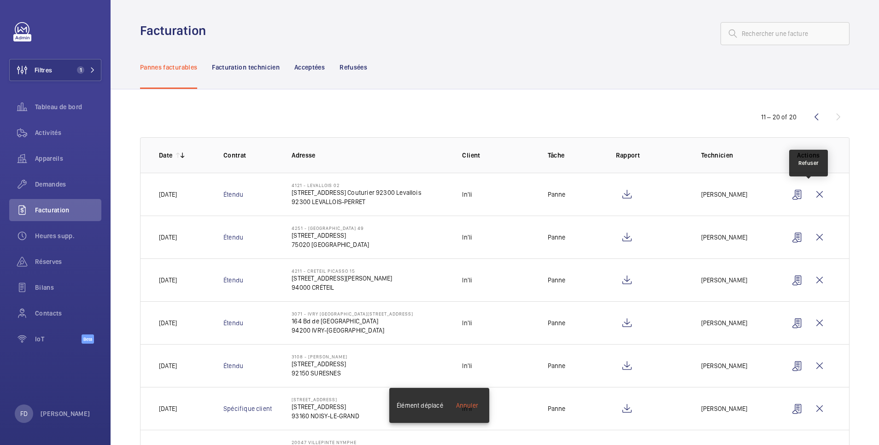
click at [813, 195] on wm-front-icon-button at bounding box center [819, 194] width 22 height 22
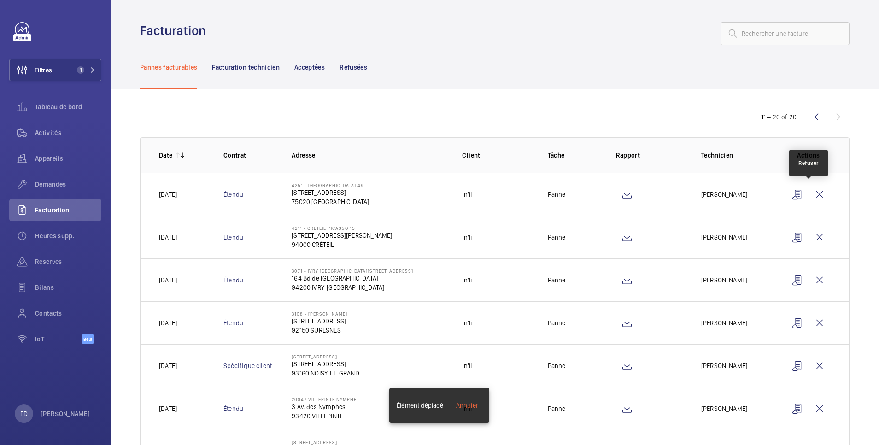
click at [813, 195] on wm-front-icon-button at bounding box center [819, 194] width 22 height 22
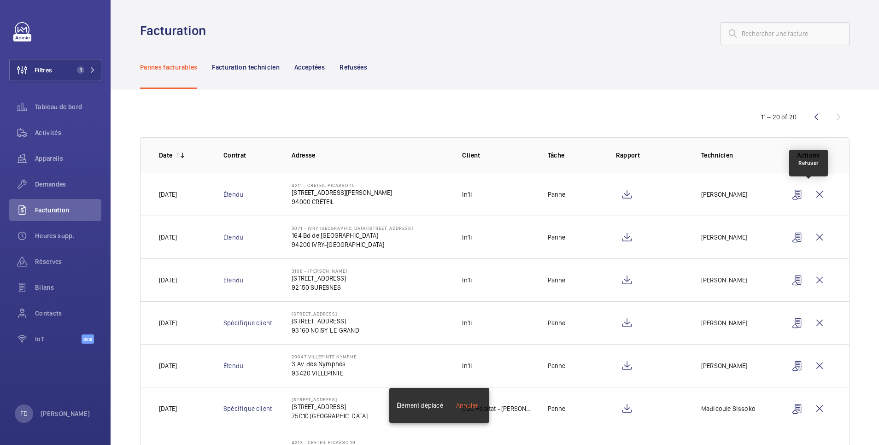
click at [813, 195] on wm-front-icon-button at bounding box center [819, 194] width 22 height 22
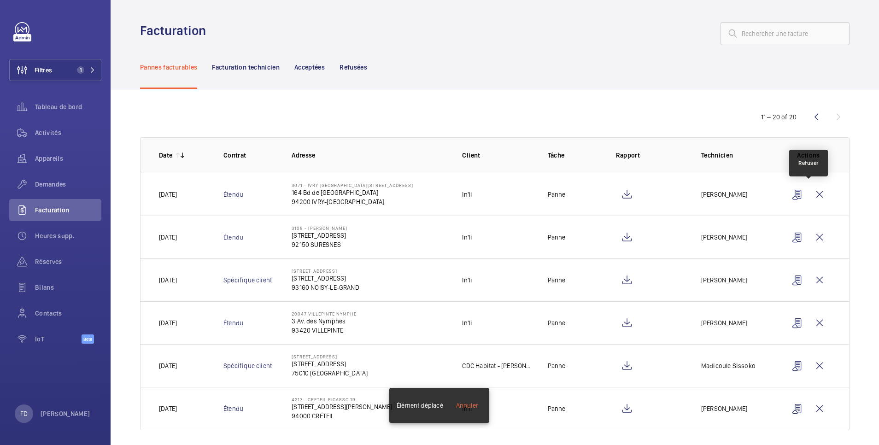
click at [813, 195] on wm-front-icon-button at bounding box center [819, 194] width 22 height 22
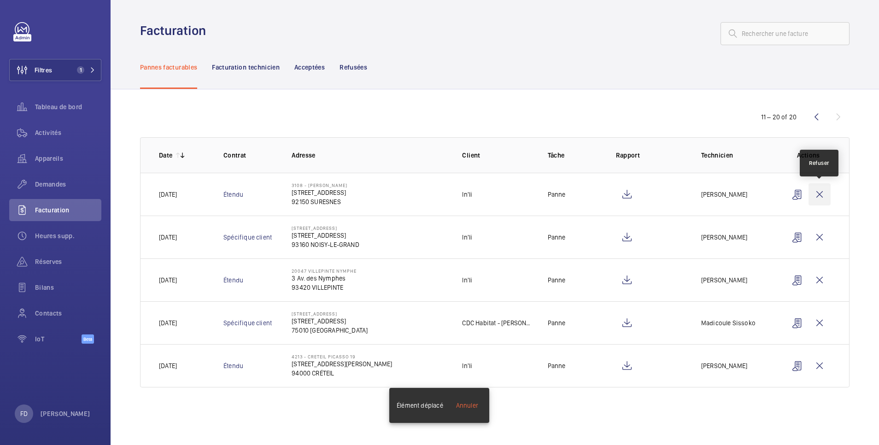
click at [818, 193] on wm-front-icon-button at bounding box center [819, 194] width 22 height 22
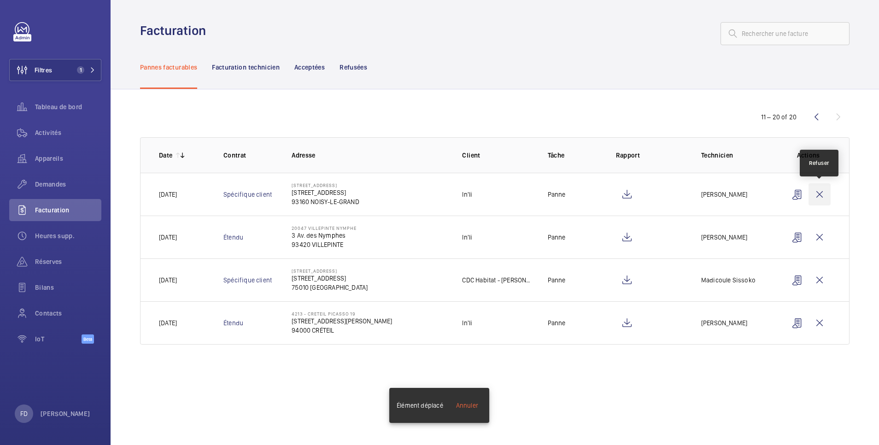
click at [820, 193] on wm-front-icon-button at bounding box center [819, 194] width 22 height 22
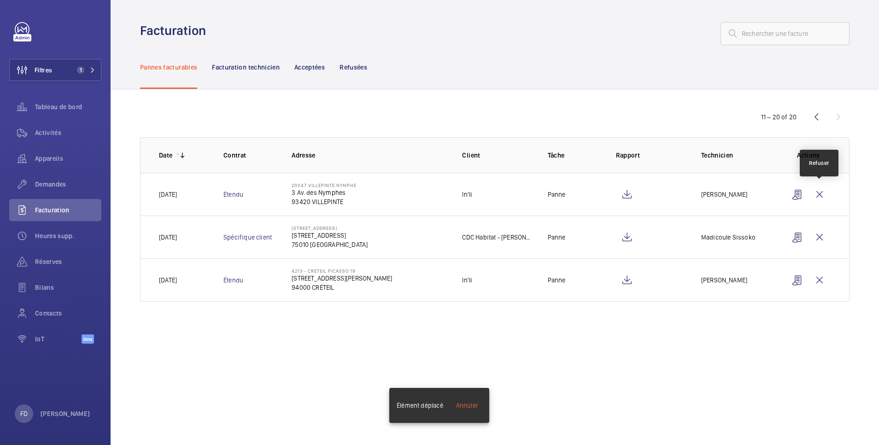
click at [820, 193] on wm-front-icon-button at bounding box center [819, 194] width 22 height 22
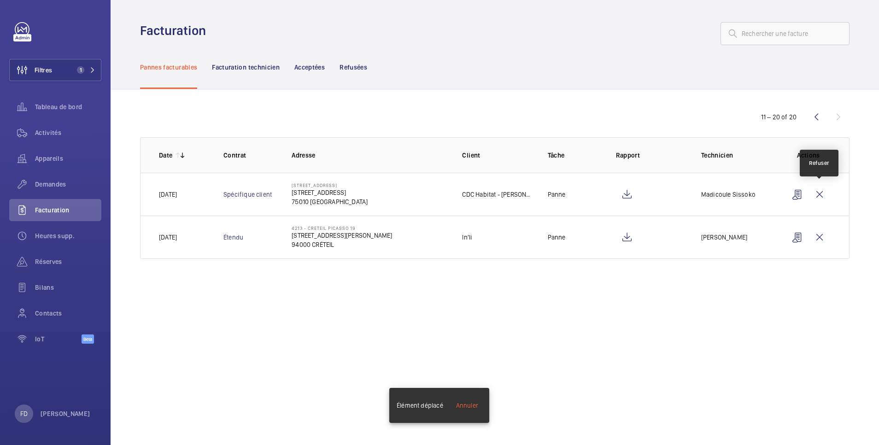
click at [820, 193] on wm-front-icon-button at bounding box center [819, 194] width 22 height 22
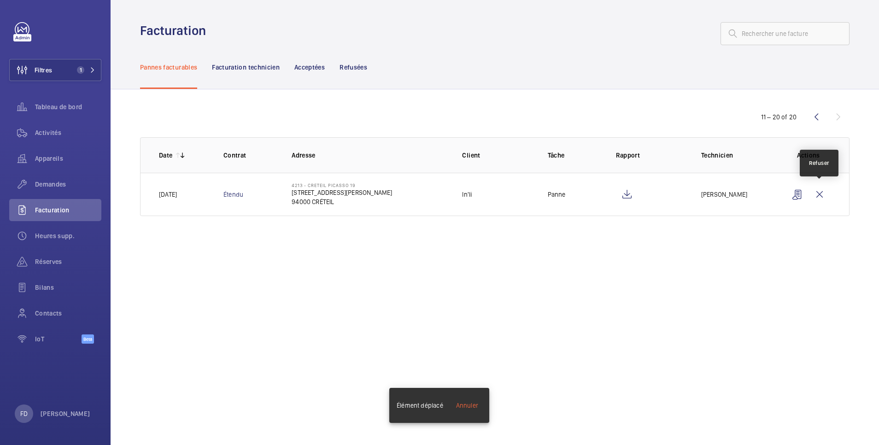
click at [820, 193] on wm-front-icon-button at bounding box center [819, 194] width 22 height 22
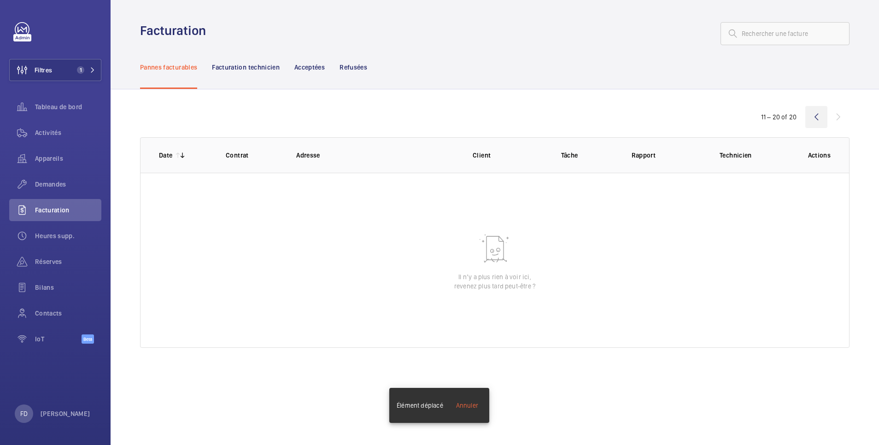
click at [814, 116] on wm-front-icon-button at bounding box center [816, 117] width 22 height 22
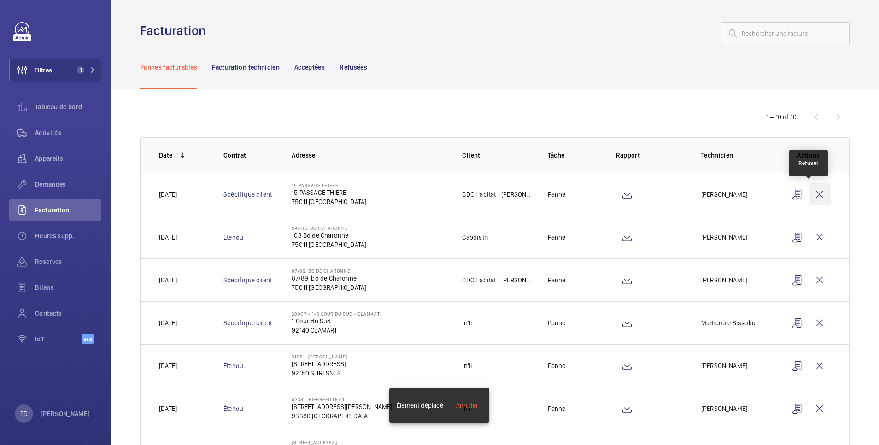
click at [812, 193] on wm-front-icon-button at bounding box center [819, 194] width 22 height 22
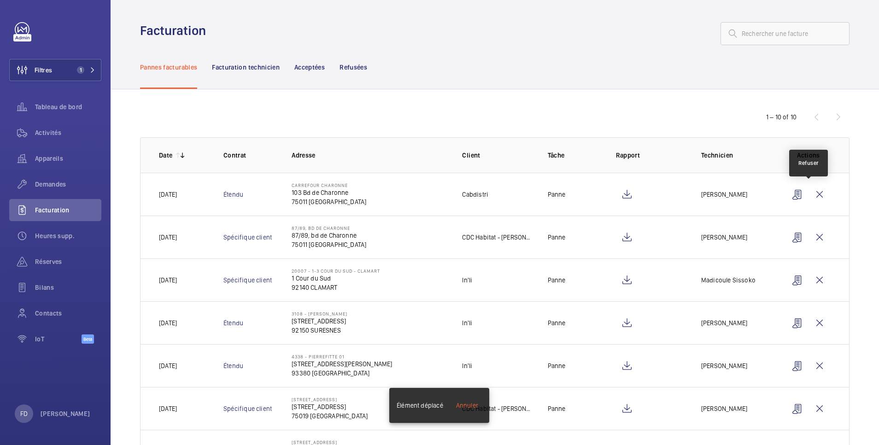
click at [812, 193] on wm-front-icon-button at bounding box center [819, 194] width 22 height 22
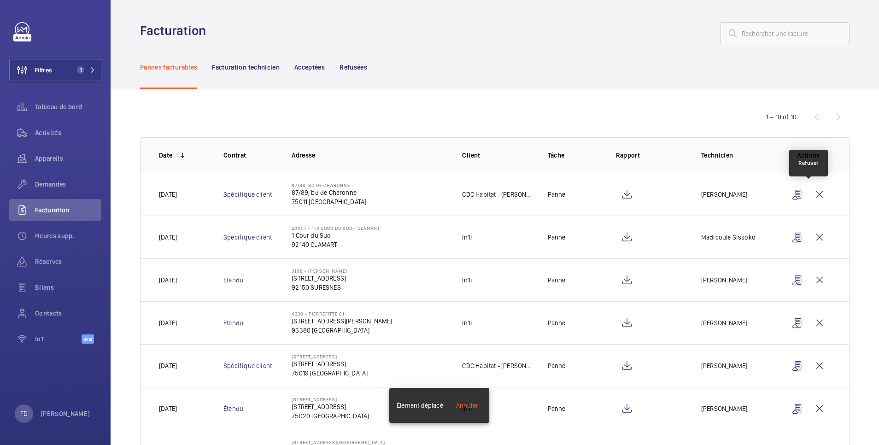
click at [812, 193] on wm-front-icon-button at bounding box center [819, 194] width 22 height 22
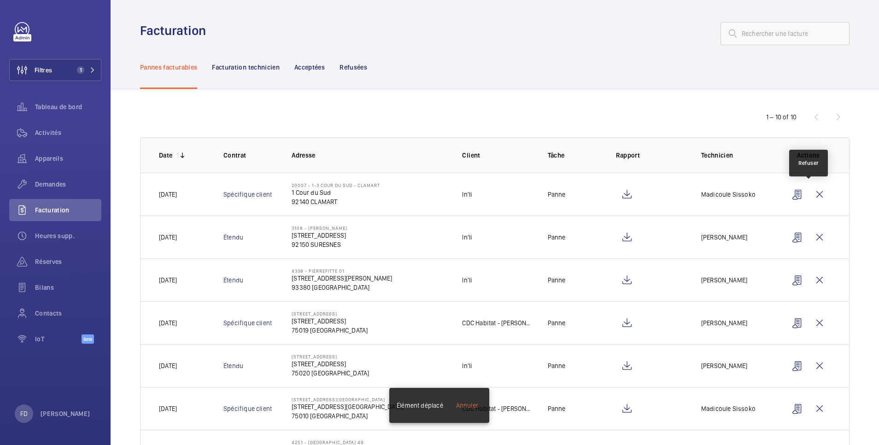
click at [812, 193] on wm-front-icon-button at bounding box center [819, 194] width 22 height 22
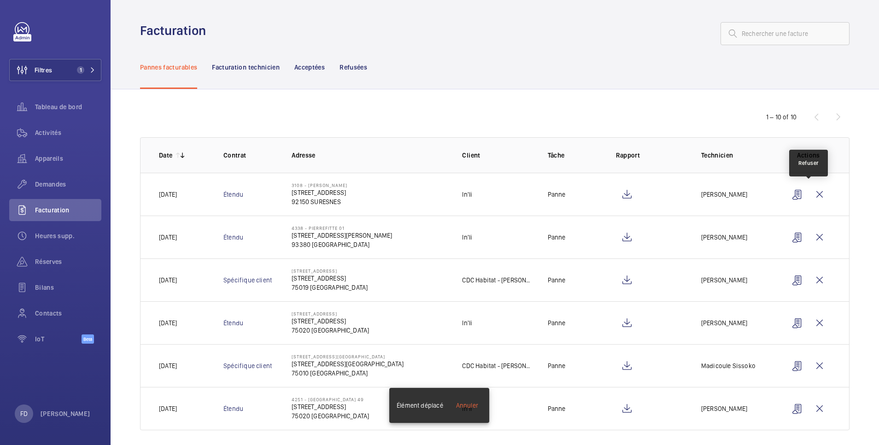
click at [812, 193] on wm-front-icon-button at bounding box center [819, 194] width 22 height 22
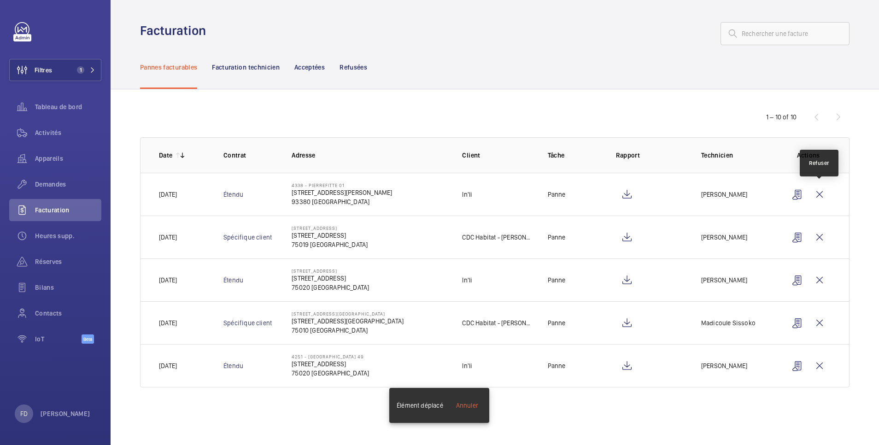
click at [812, 193] on wm-front-icon-button at bounding box center [819, 194] width 22 height 22
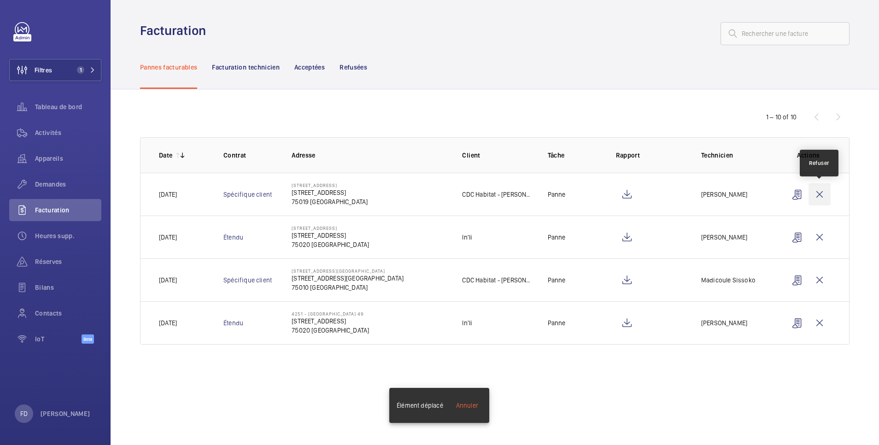
click at [821, 193] on wm-front-icon-button at bounding box center [819, 194] width 22 height 22
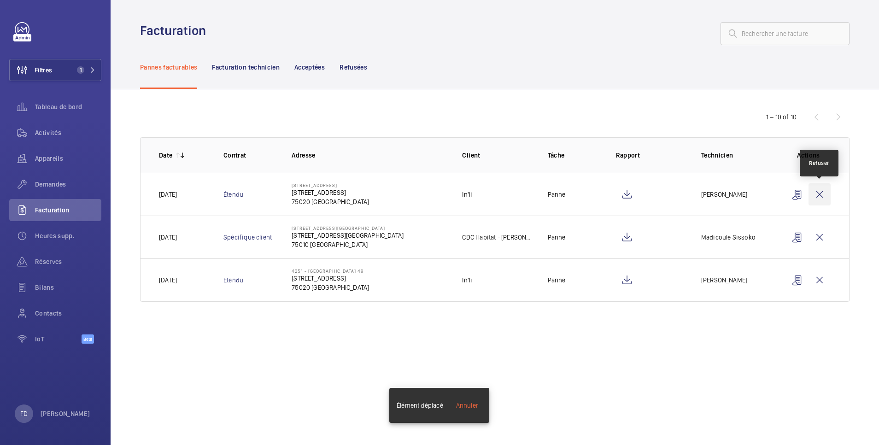
click at [824, 191] on wm-front-icon-button at bounding box center [819, 194] width 22 height 22
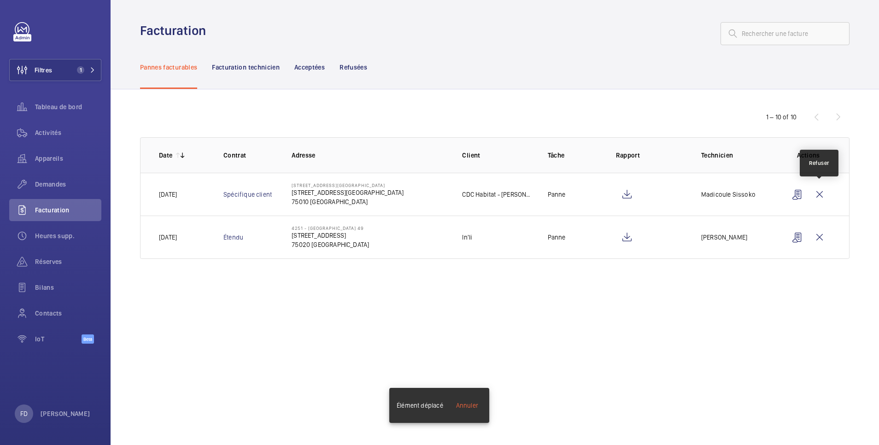
click at [824, 191] on wm-front-icon-button at bounding box center [819, 194] width 22 height 22
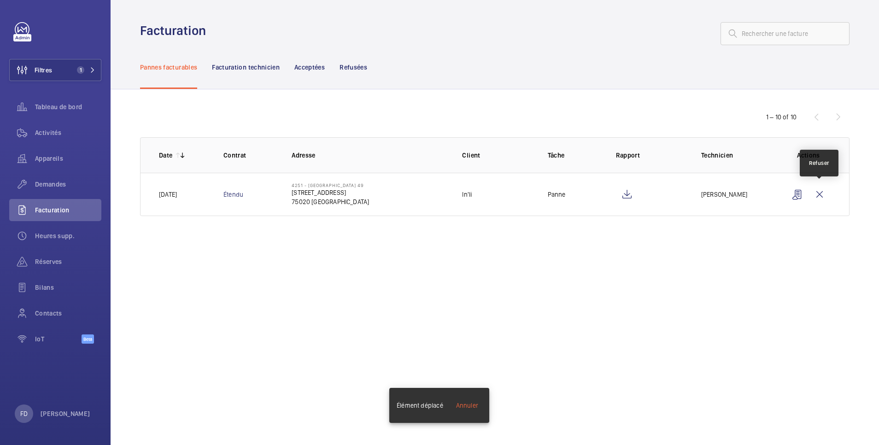
click at [824, 191] on wm-front-icon-button at bounding box center [819, 194] width 22 height 22
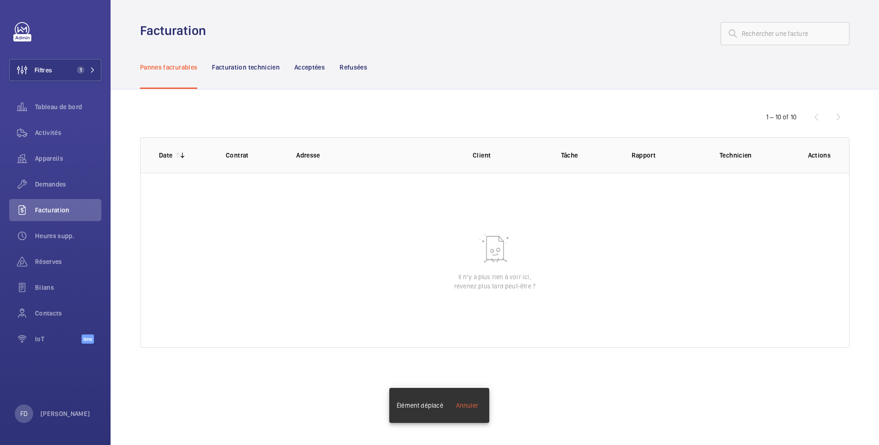
click at [717, 110] on div "1 – 10 of 10 Date Contrat Adresse Client Tâche Rapport Technicien Actions Il n’…" at bounding box center [495, 229] width 768 height 281
click at [49, 180] on span "Demandes" at bounding box center [68, 184] width 66 height 9
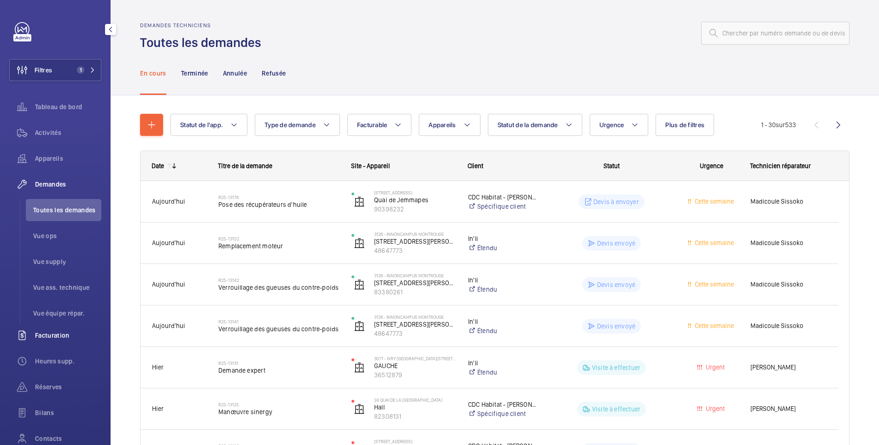
click at [56, 335] on span "Facturation" at bounding box center [68, 335] width 66 height 9
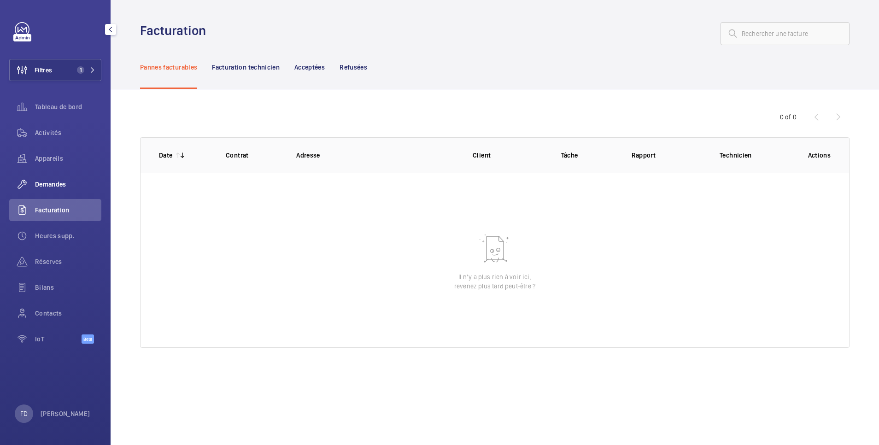
click at [55, 187] on span "Demandes" at bounding box center [68, 184] width 66 height 9
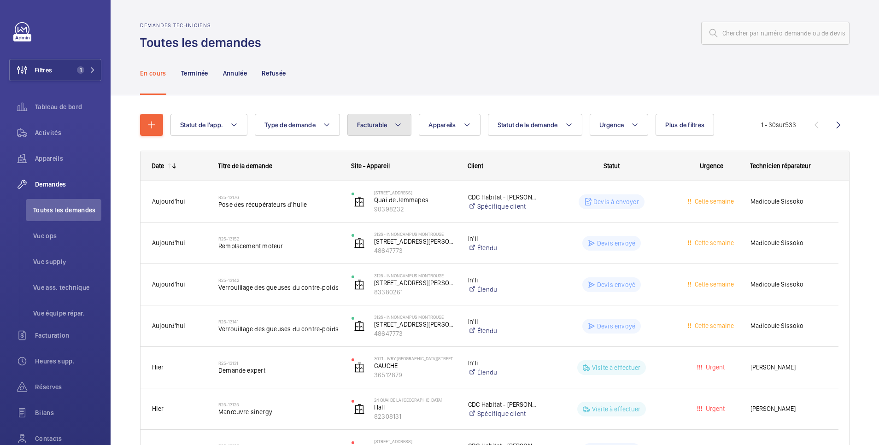
click at [369, 125] on span "Facturable" at bounding box center [372, 124] width 30 height 7
click at [381, 156] on mat-radio-button "Facturable" at bounding box center [435, 153] width 166 height 18
radio input "true"
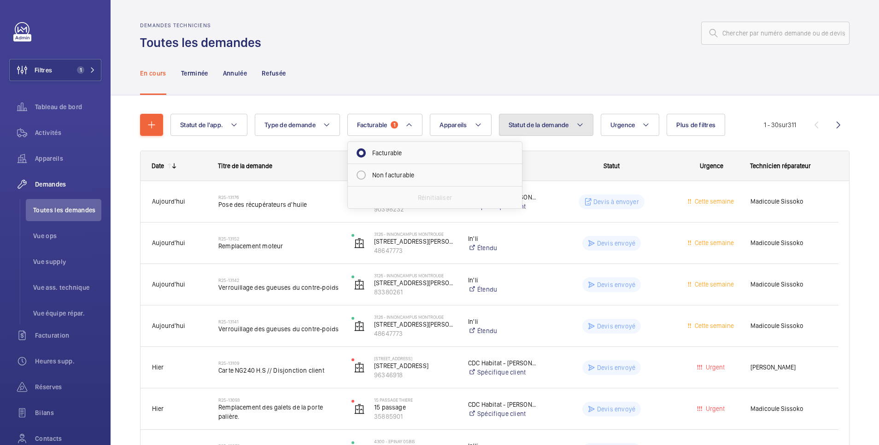
click at [566, 124] on span "Statut de la demande" at bounding box center [538, 124] width 60 height 7
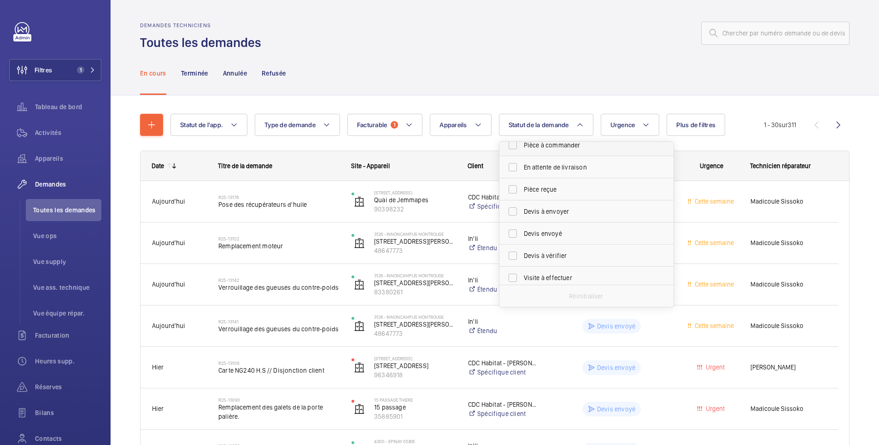
scroll to position [123, 0]
click at [553, 184] on span "Devis à envoyer" at bounding box center [587, 185] width 127 height 9
click at [522, 184] on input "Devis à envoyer" at bounding box center [512, 185] width 18 height 18
checkbox input "true"
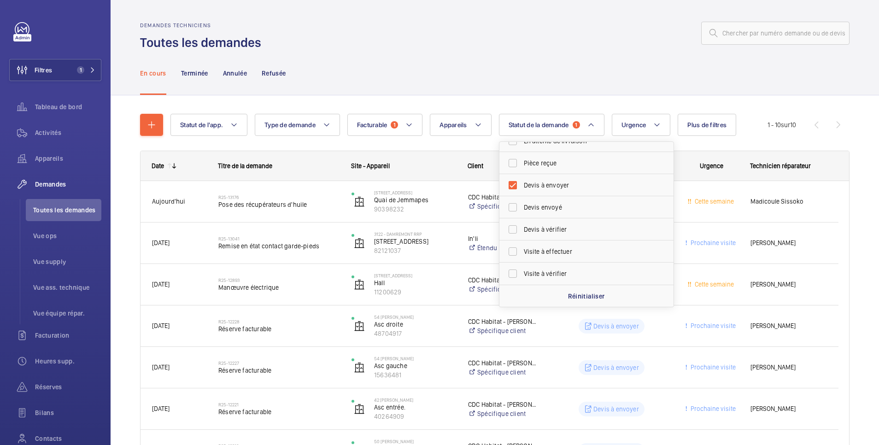
click at [519, 49] on div "Demandes techniciens Toutes les demandes" at bounding box center [494, 36] width 709 height 29
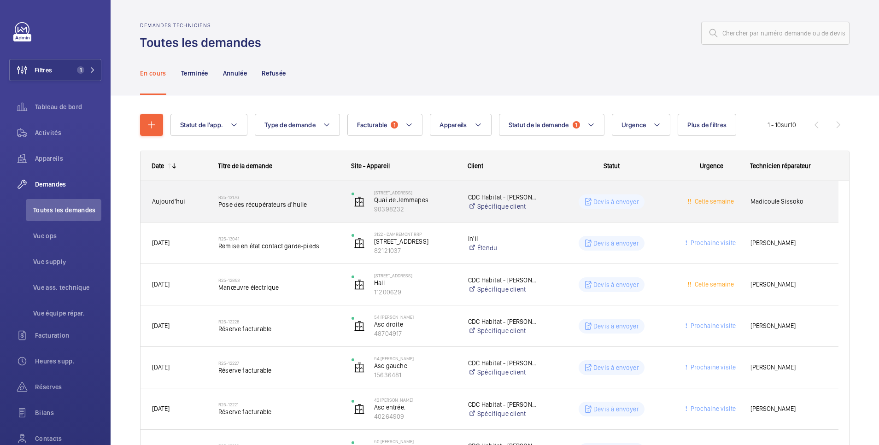
click at [579, 203] on wm-front-pills-cell "Devis à envoyer" at bounding box center [611, 201] width 121 height 15
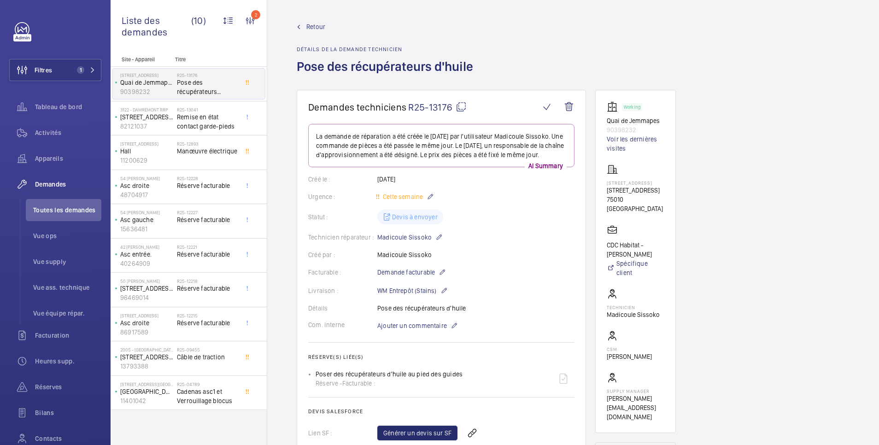
scroll to position [184, 0]
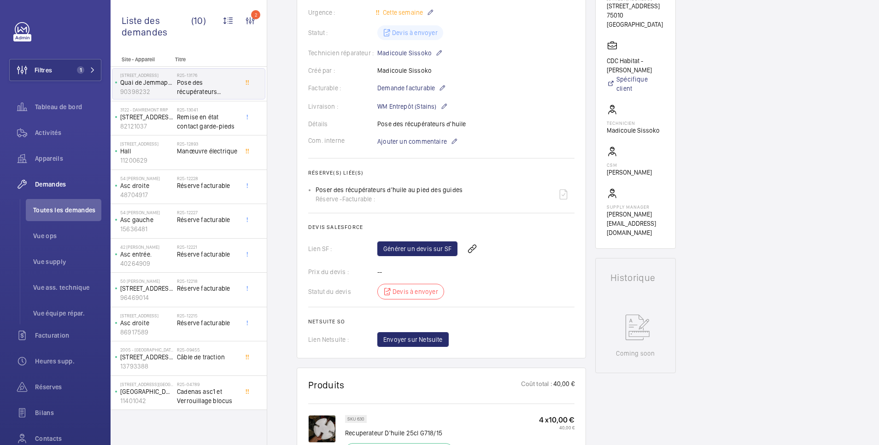
drag, startPoint x: 316, startPoint y: 197, endPoint x: 463, endPoint y: 193, distance: 146.5
click at [463, 193] on div "Poser des récupérateurs d'huile au pied des guides Réserve - Facturable :" at bounding box center [445, 194] width 259 height 22
copy p "Poser des récupérateurs d'huile au pied des guides"
click at [434, 256] on link "Générer un devis sur SF" at bounding box center [417, 248] width 80 height 15
